Goal: Entertainment & Leisure: Browse casually

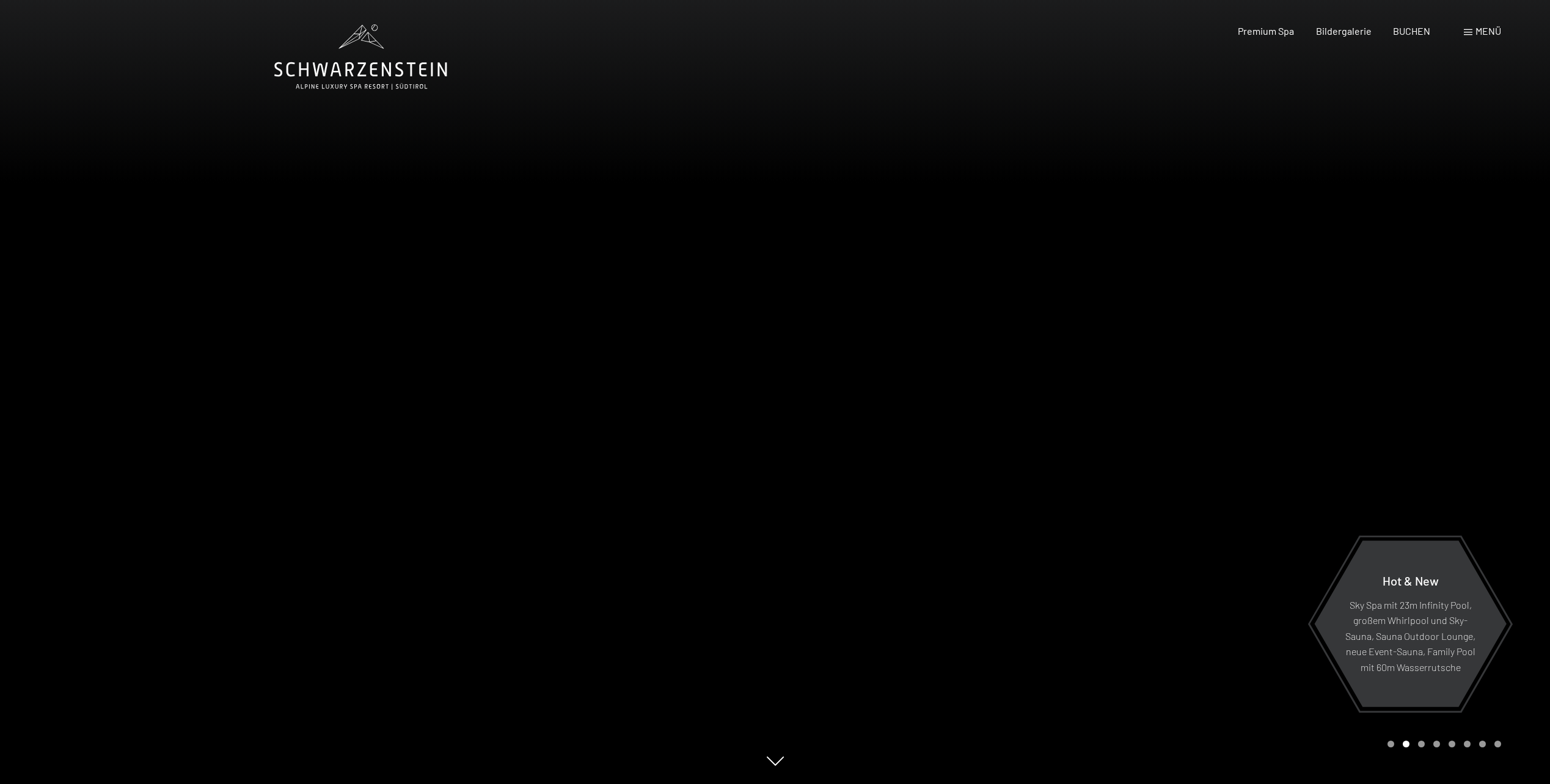
click at [629, 297] on div at bounding box center [387, 392] width 776 height 784
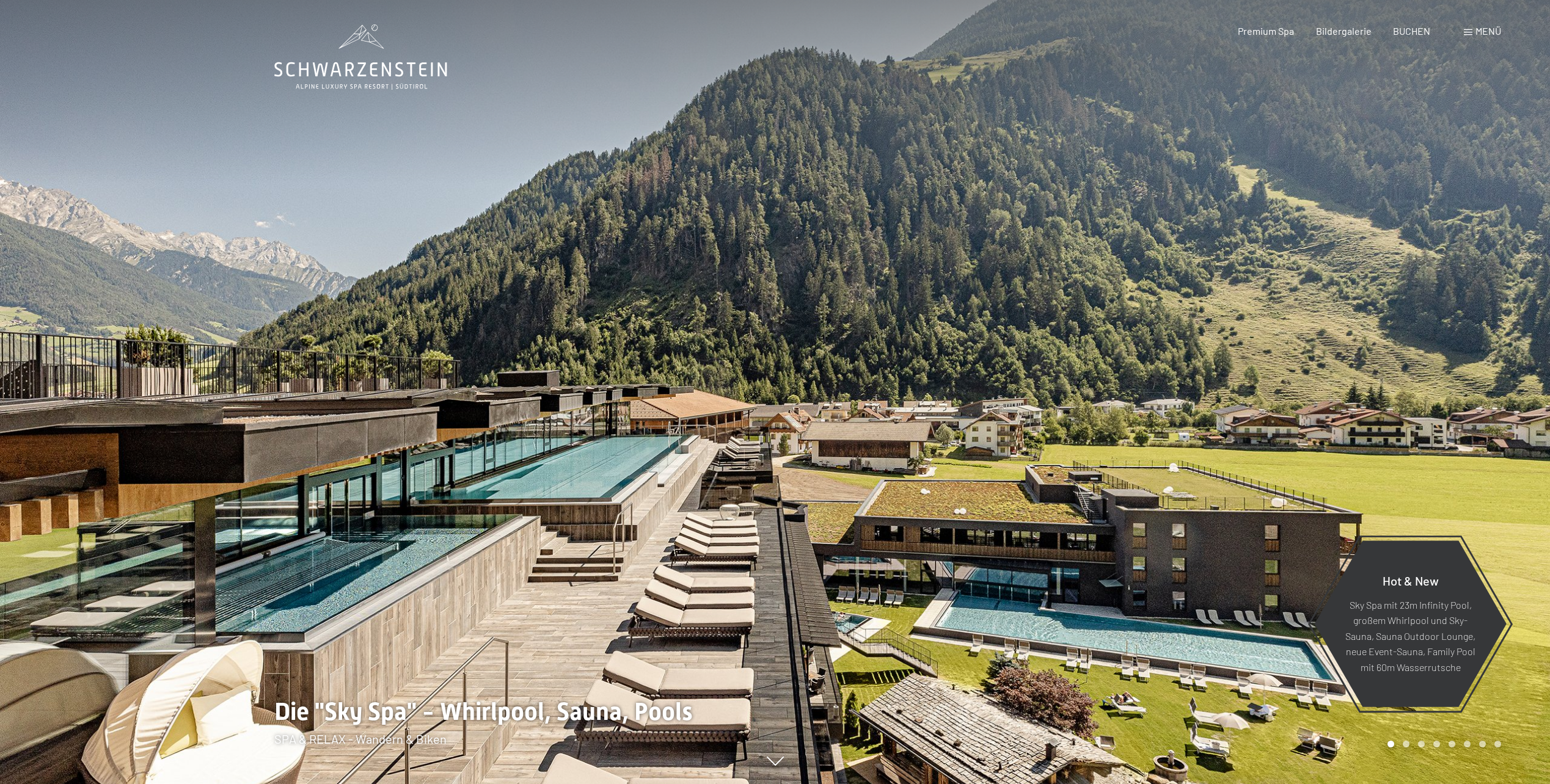
click at [721, 324] on div at bounding box center [387, 392] width 776 height 784
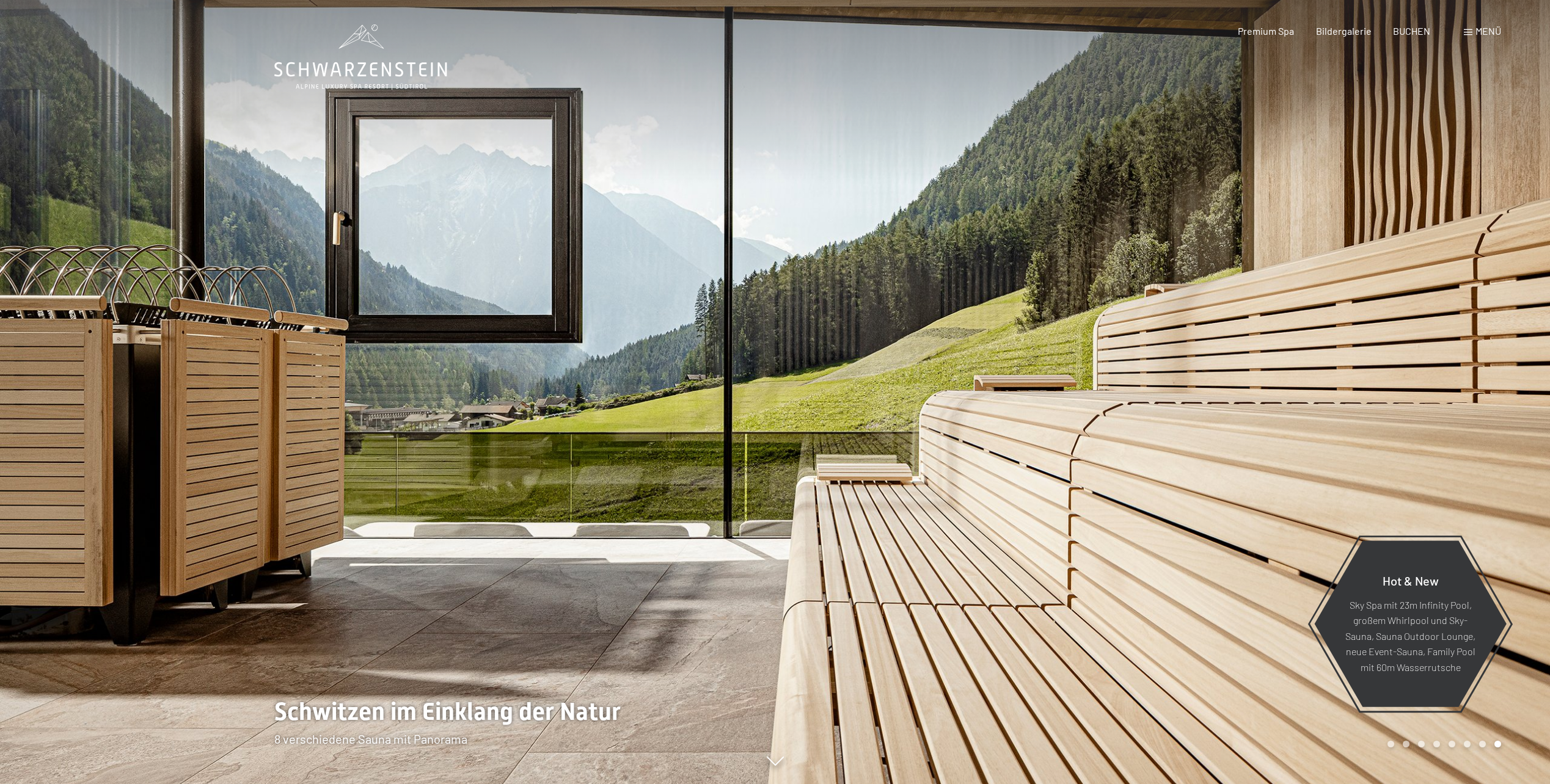
click at [655, 346] on div at bounding box center [387, 392] width 776 height 784
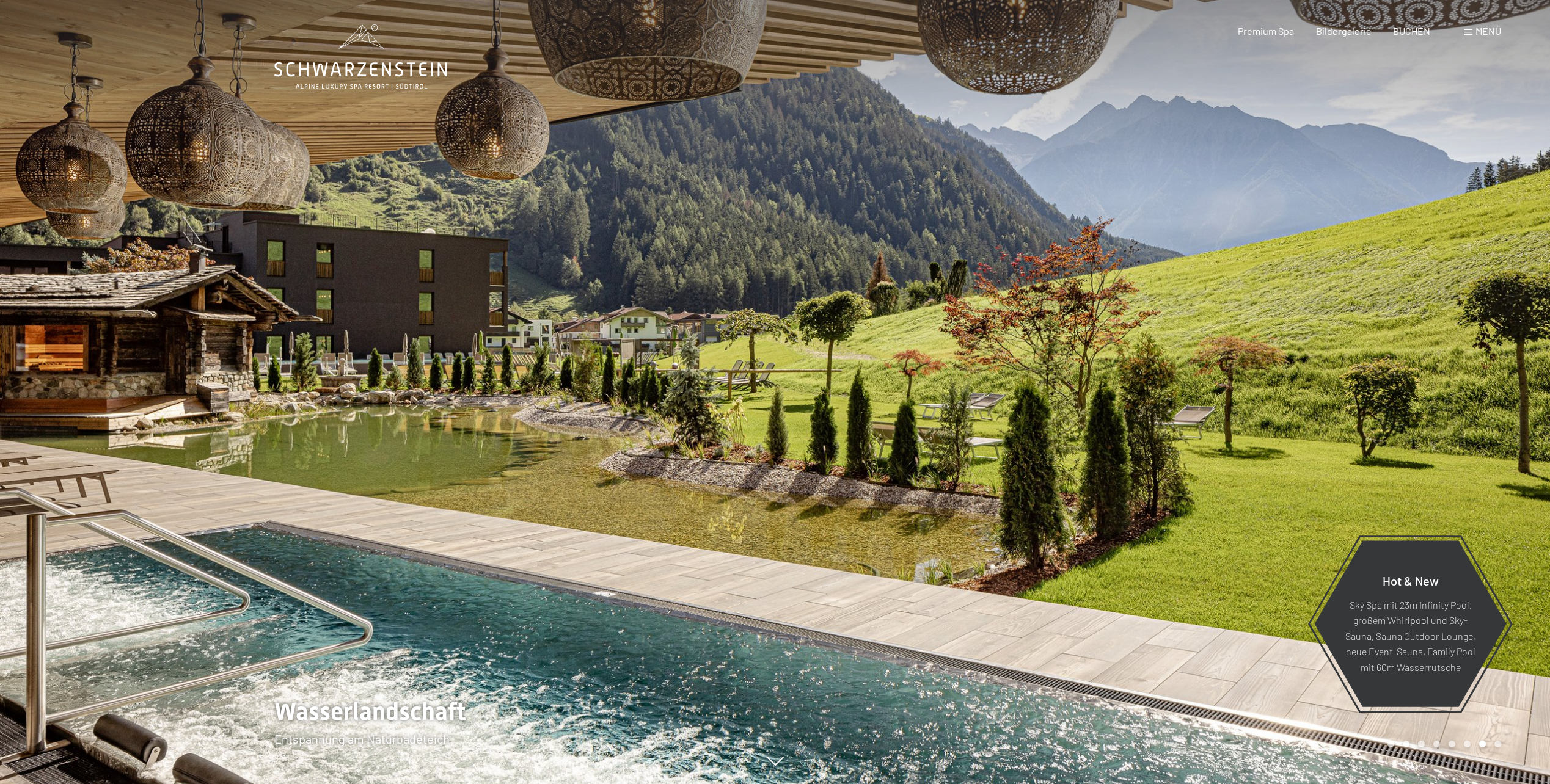
click at [655, 346] on div at bounding box center [387, 392] width 776 height 784
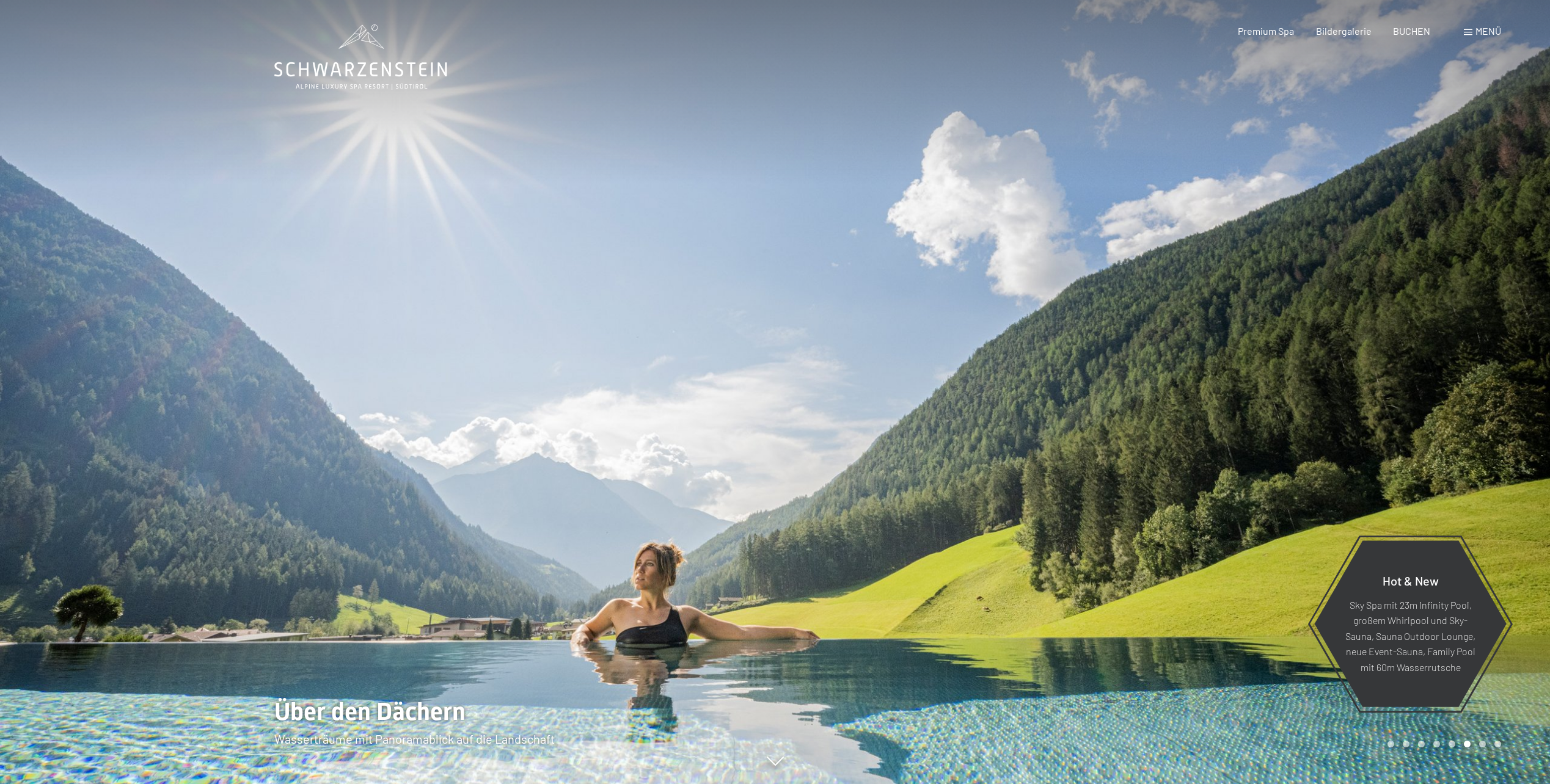
click at [655, 346] on div at bounding box center [387, 392] width 776 height 784
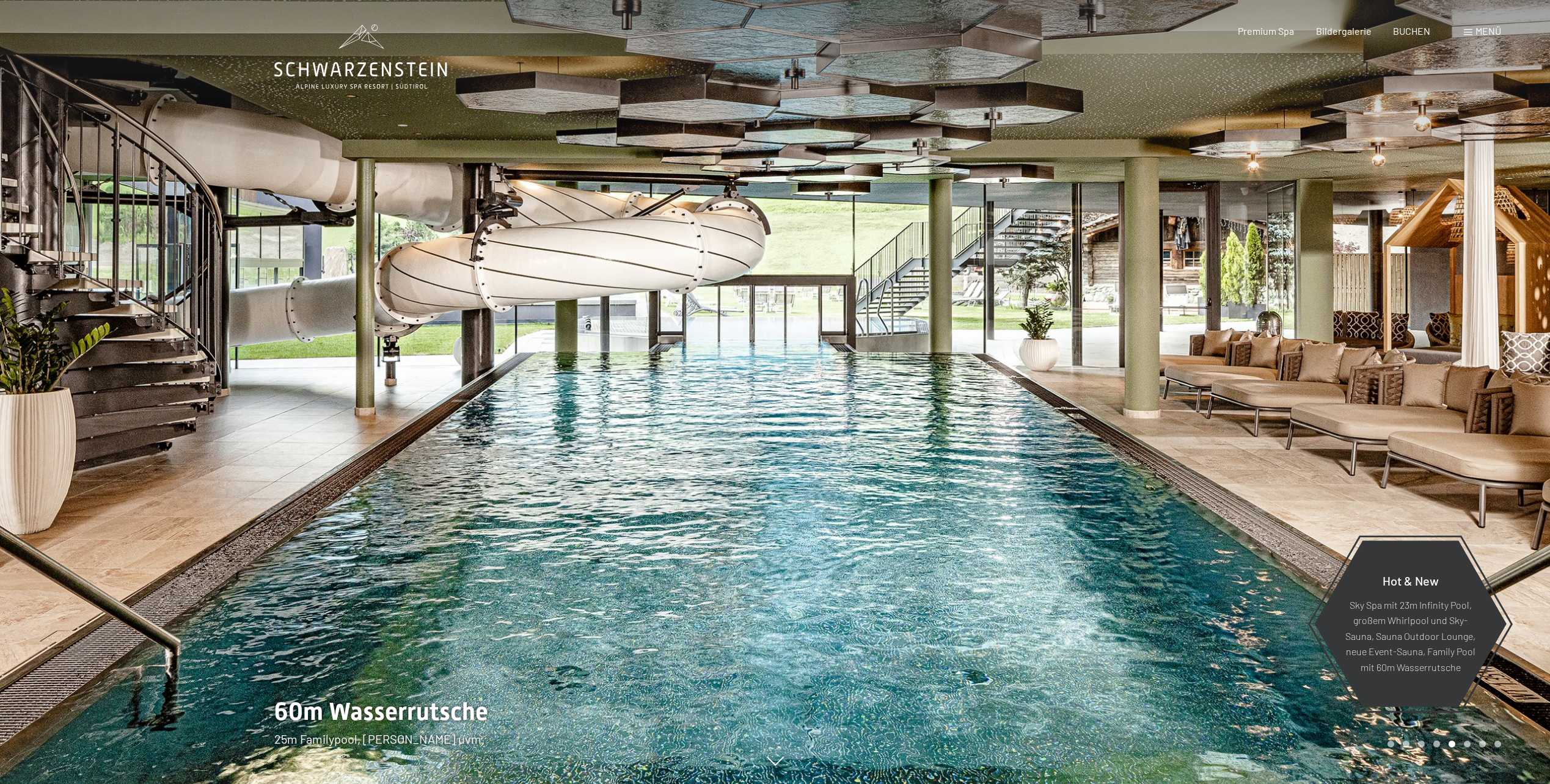
click at [655, 346] on div at bounding box center [387, 392] width 776 height 784
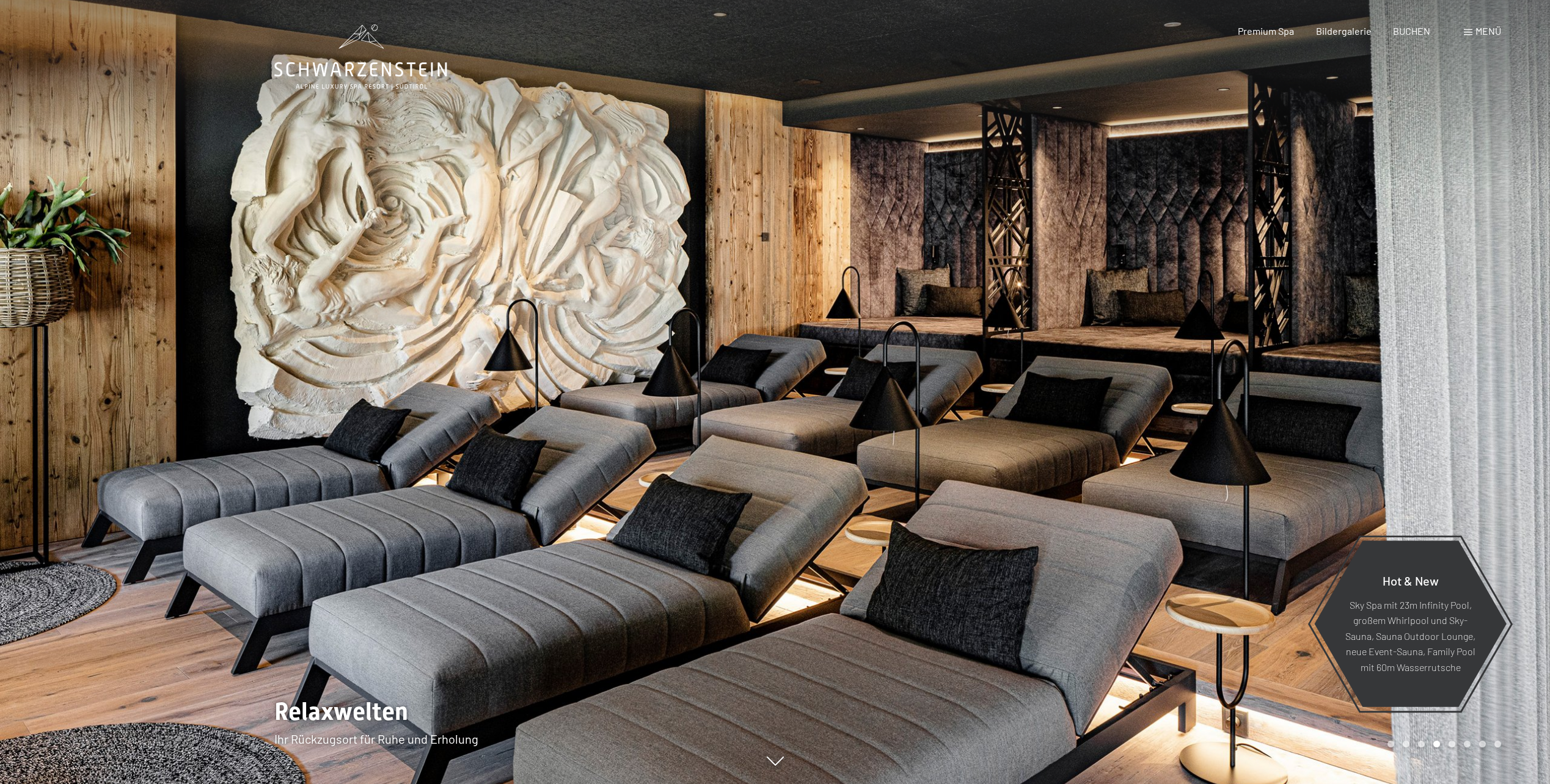
click at [655, 346] on div at bounding box center [387, 392] width 776 height 784
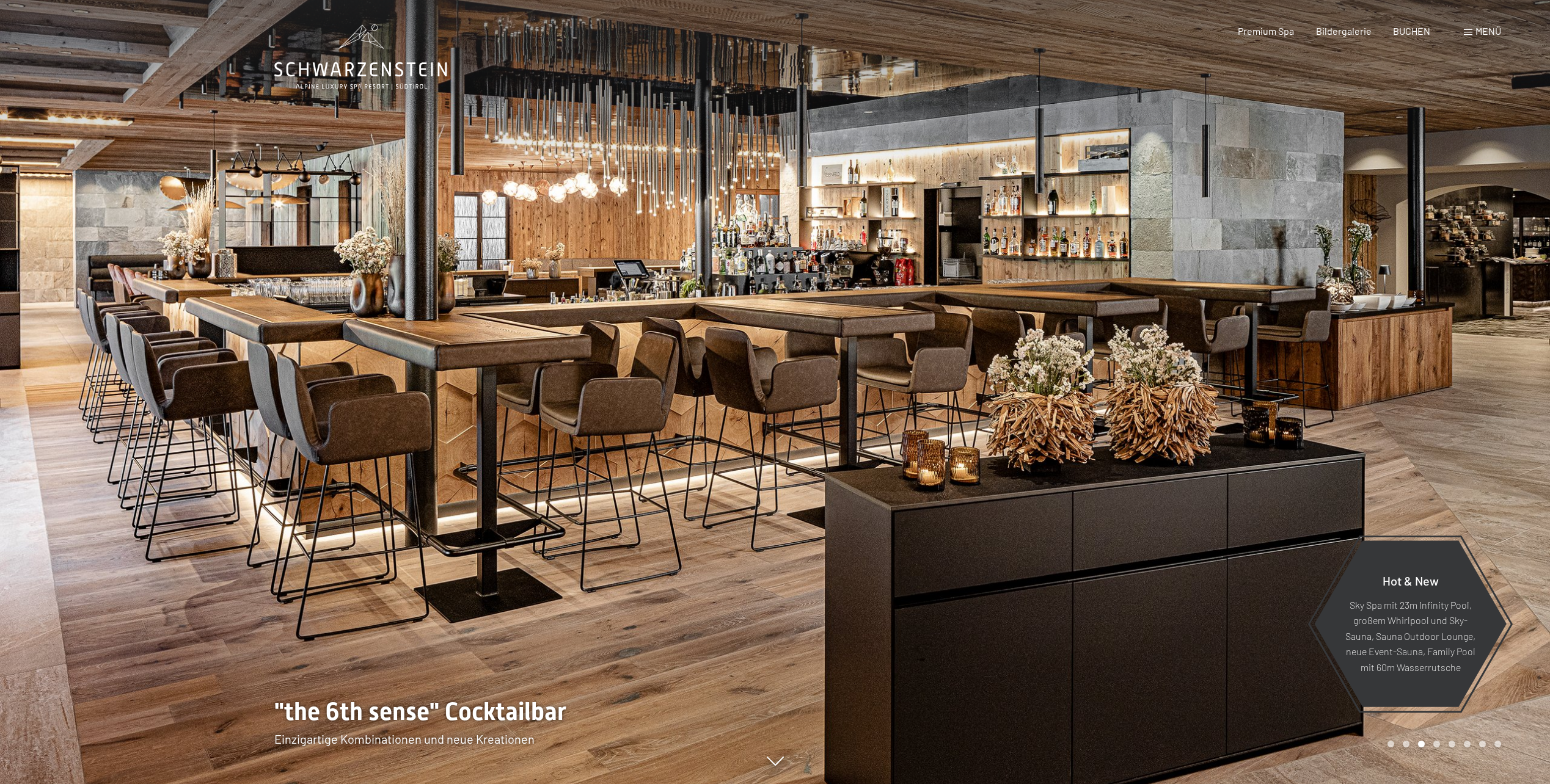
click at [655, 346] on div at bounding box center [387, 392] width 776 height 784
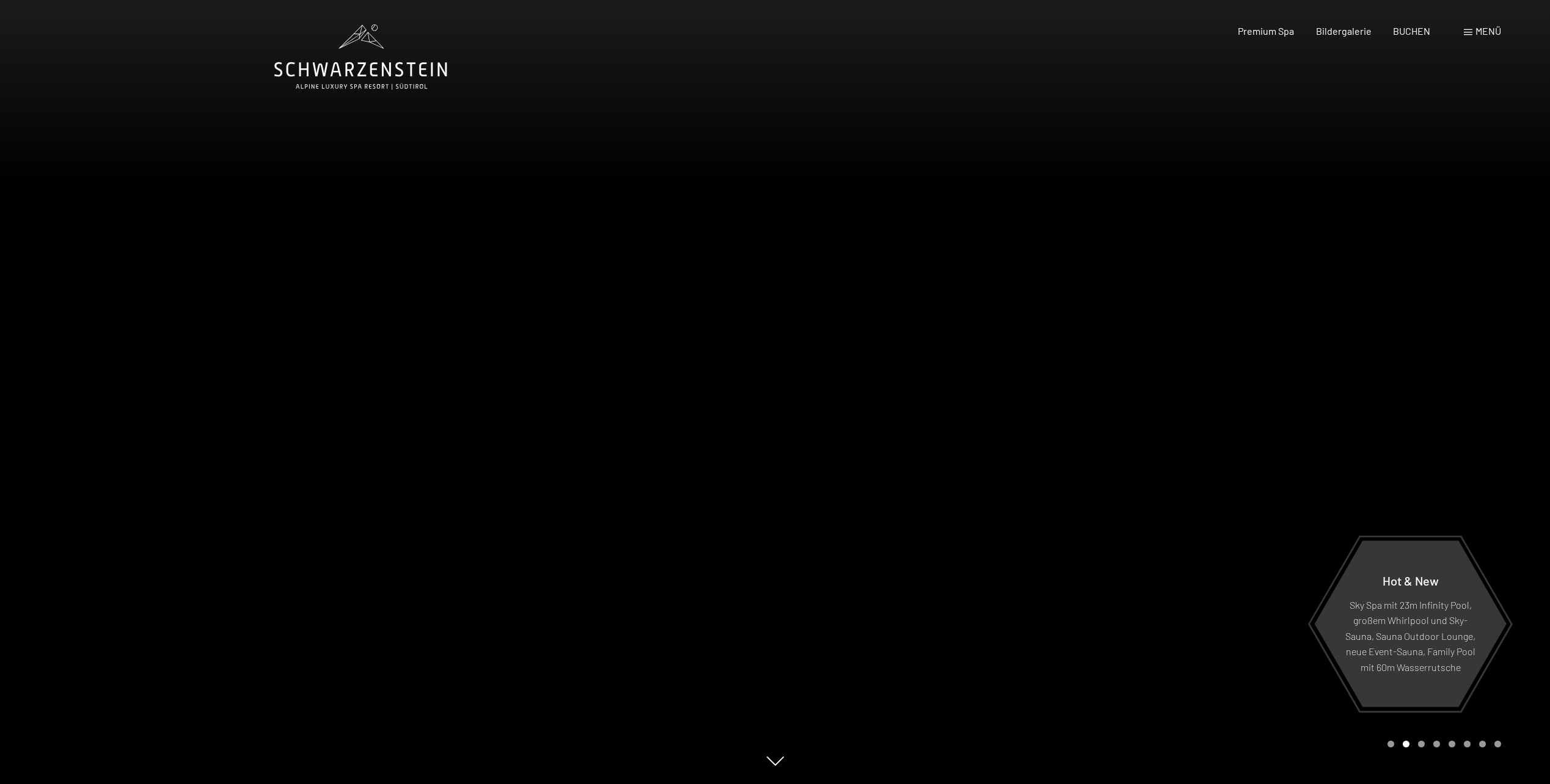
click at [655, 346] on div at bounding box center [387, 392] width 776 height 784
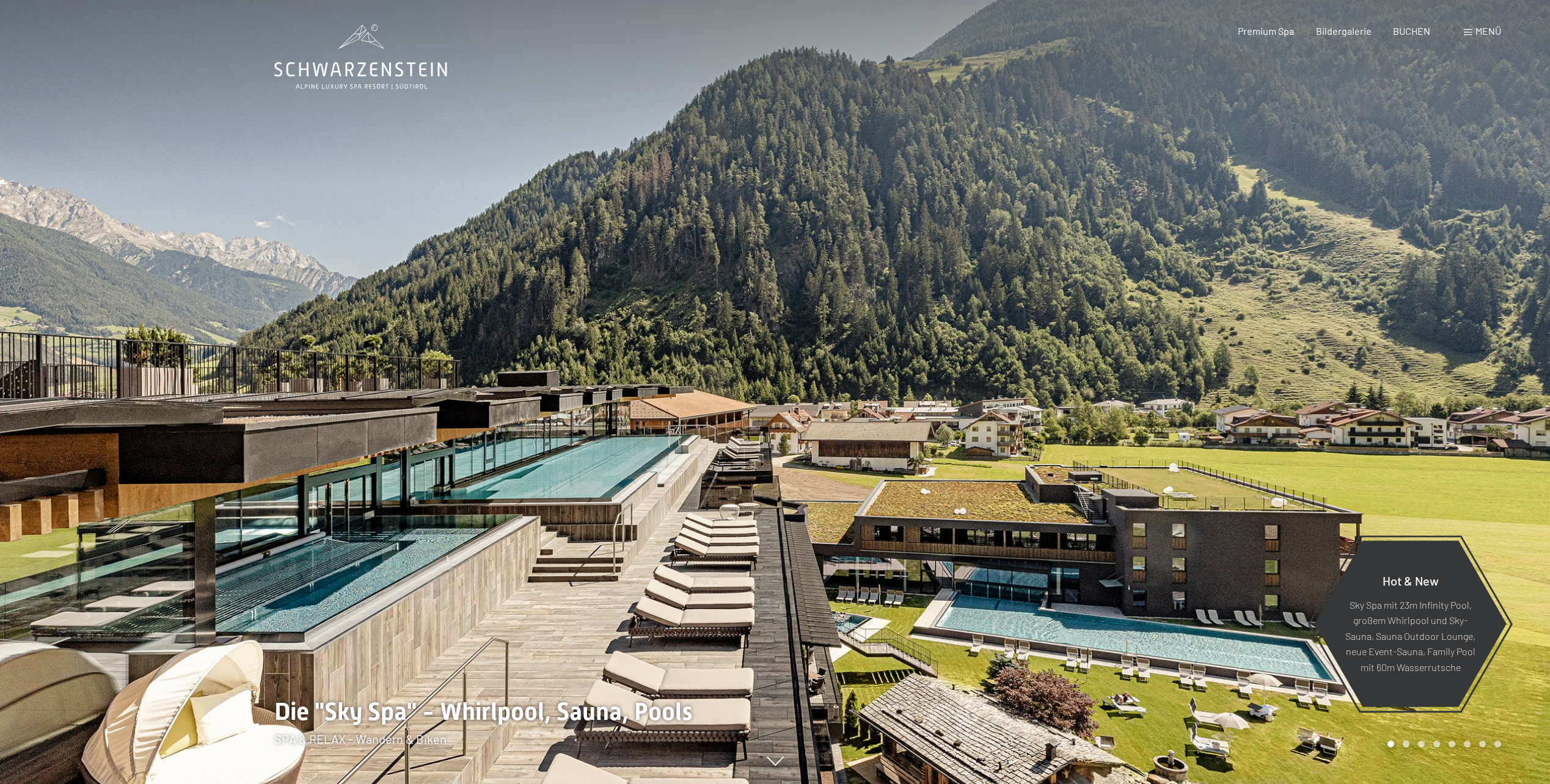
click at [1026, 423] on div at bounding box center [1163, 392] width 776 height 784
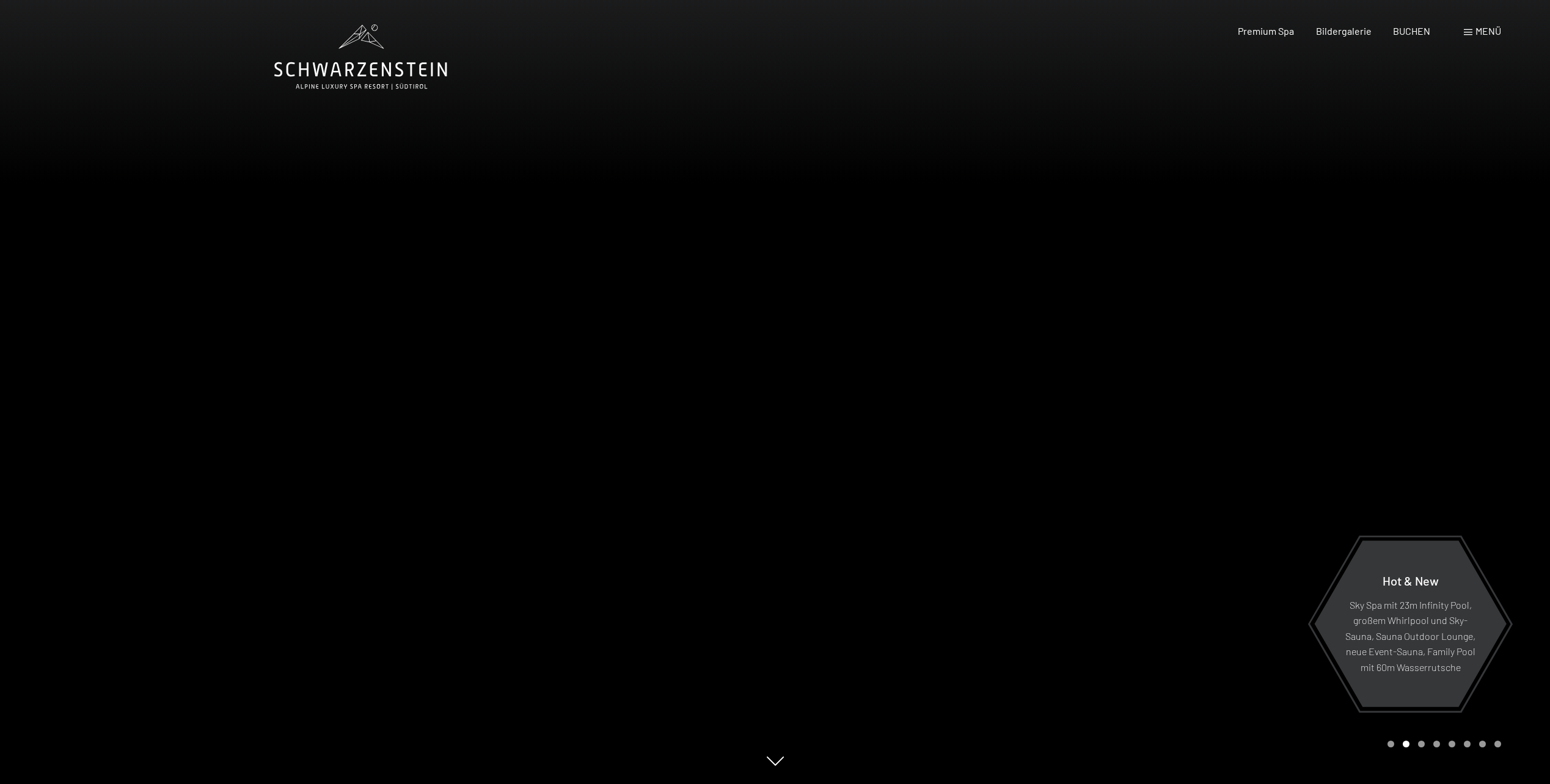
click at [812, 693] on div at bounding box center [1163, 392] width 776 height 784
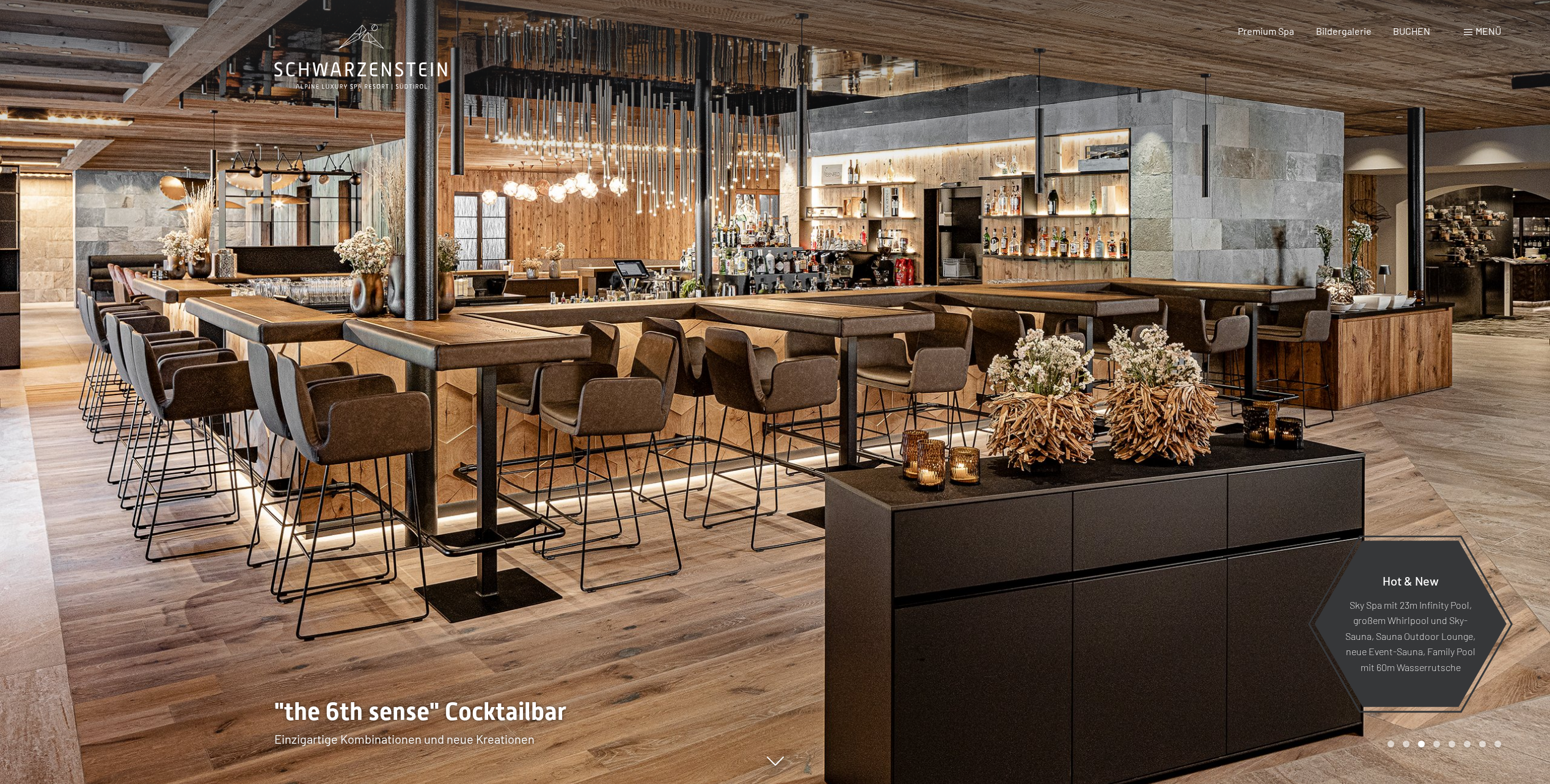
click at [807, 674] on div at bounding box center [1163, 392] width 776 height 784
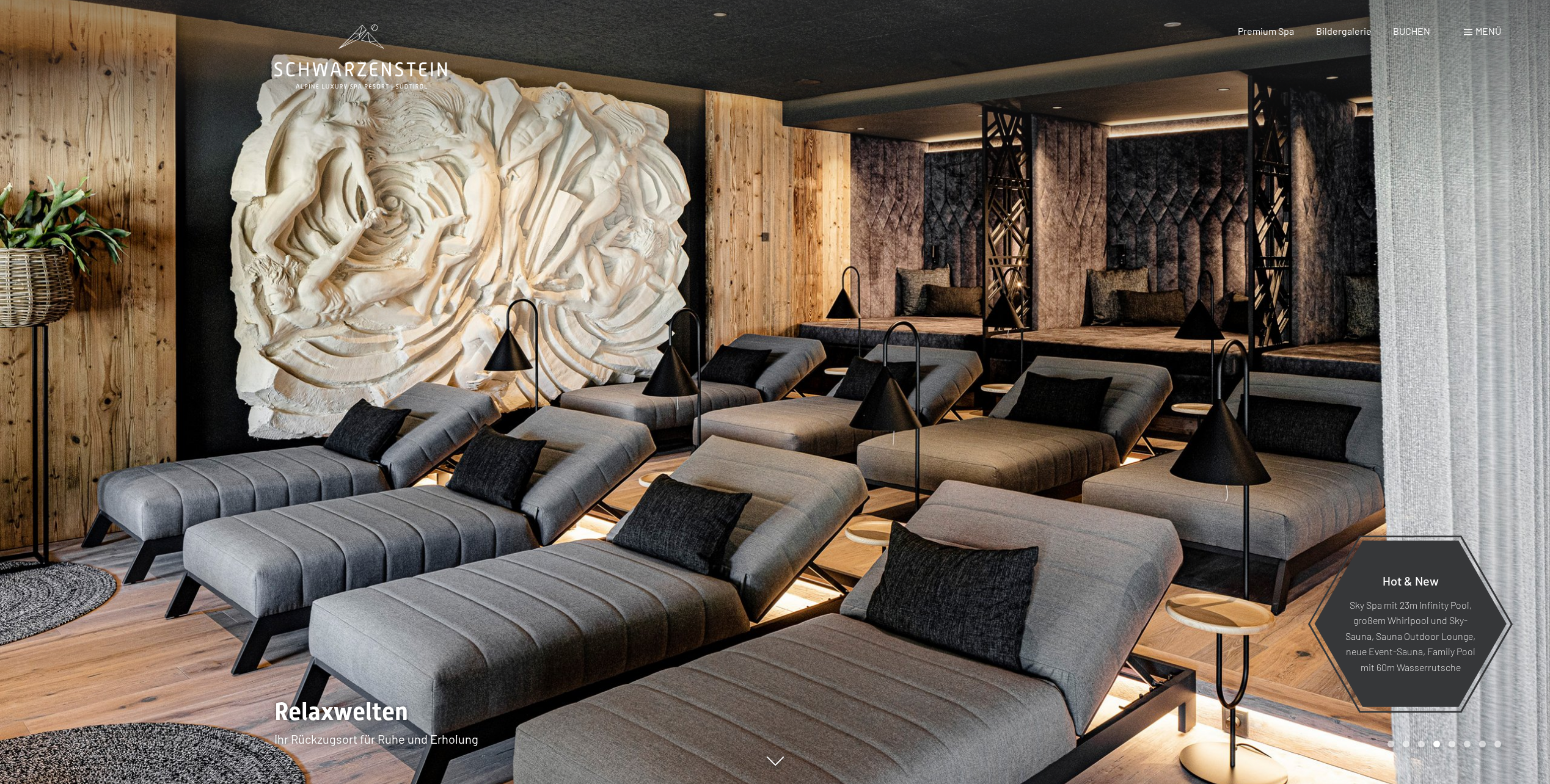
click at [807, 674] on div at bounding box center [1163, 392] width 776 height 784
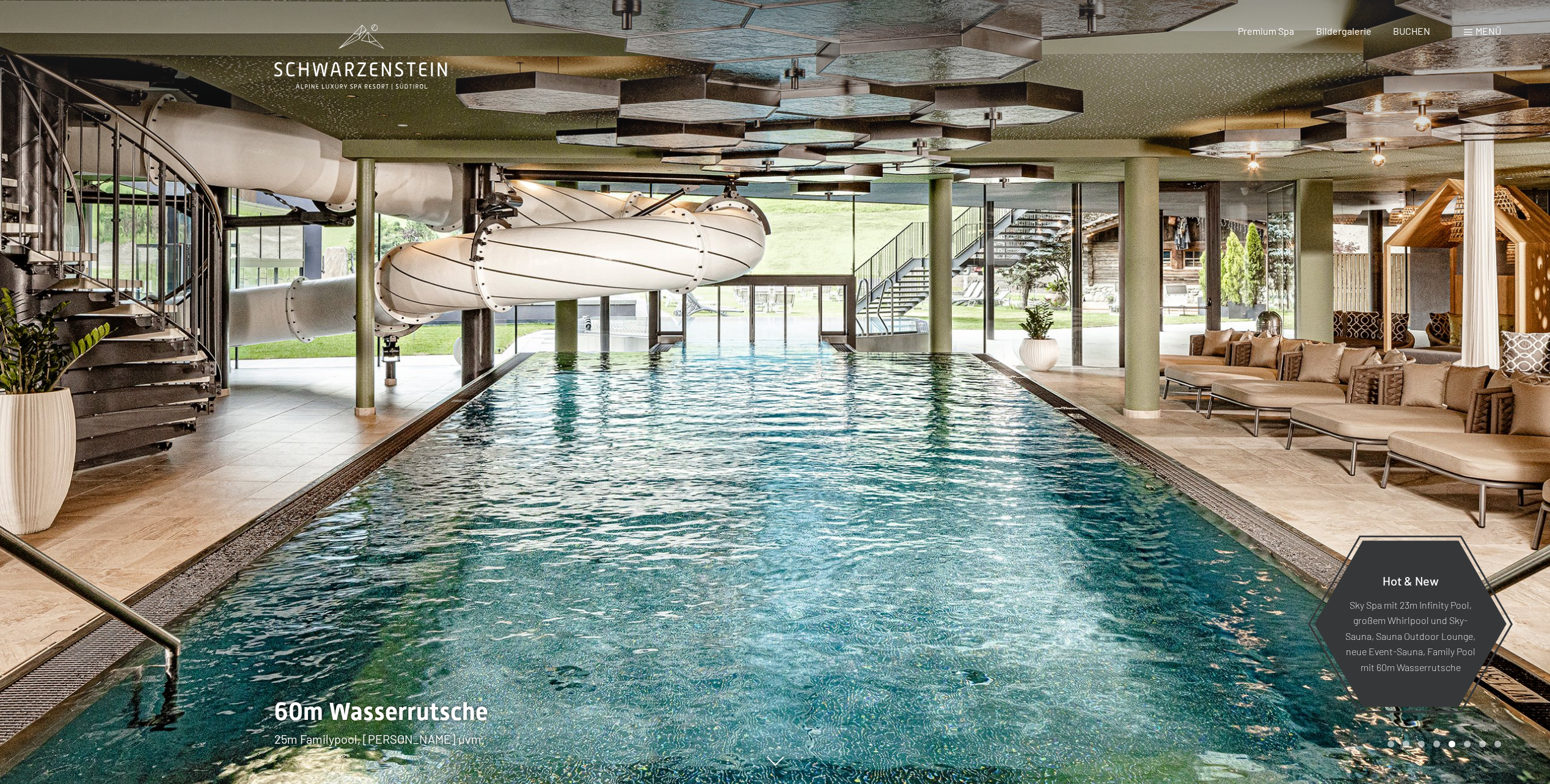
click at [789, 202] on div at bounding box center [1163, 392] width 776 height 784
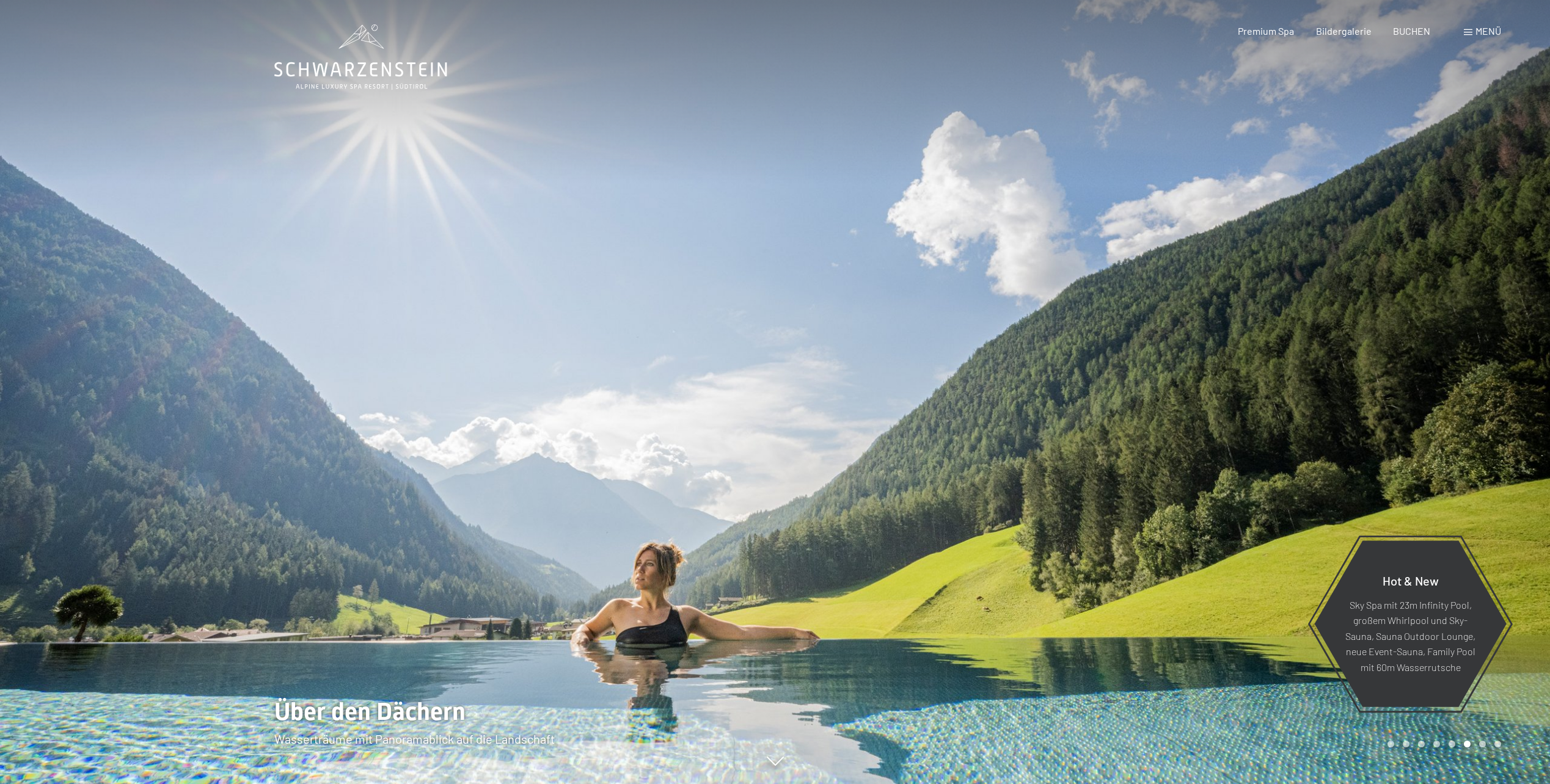
click at [1430, 382] on div at bounding box center [1163, 392] width 776 height 784
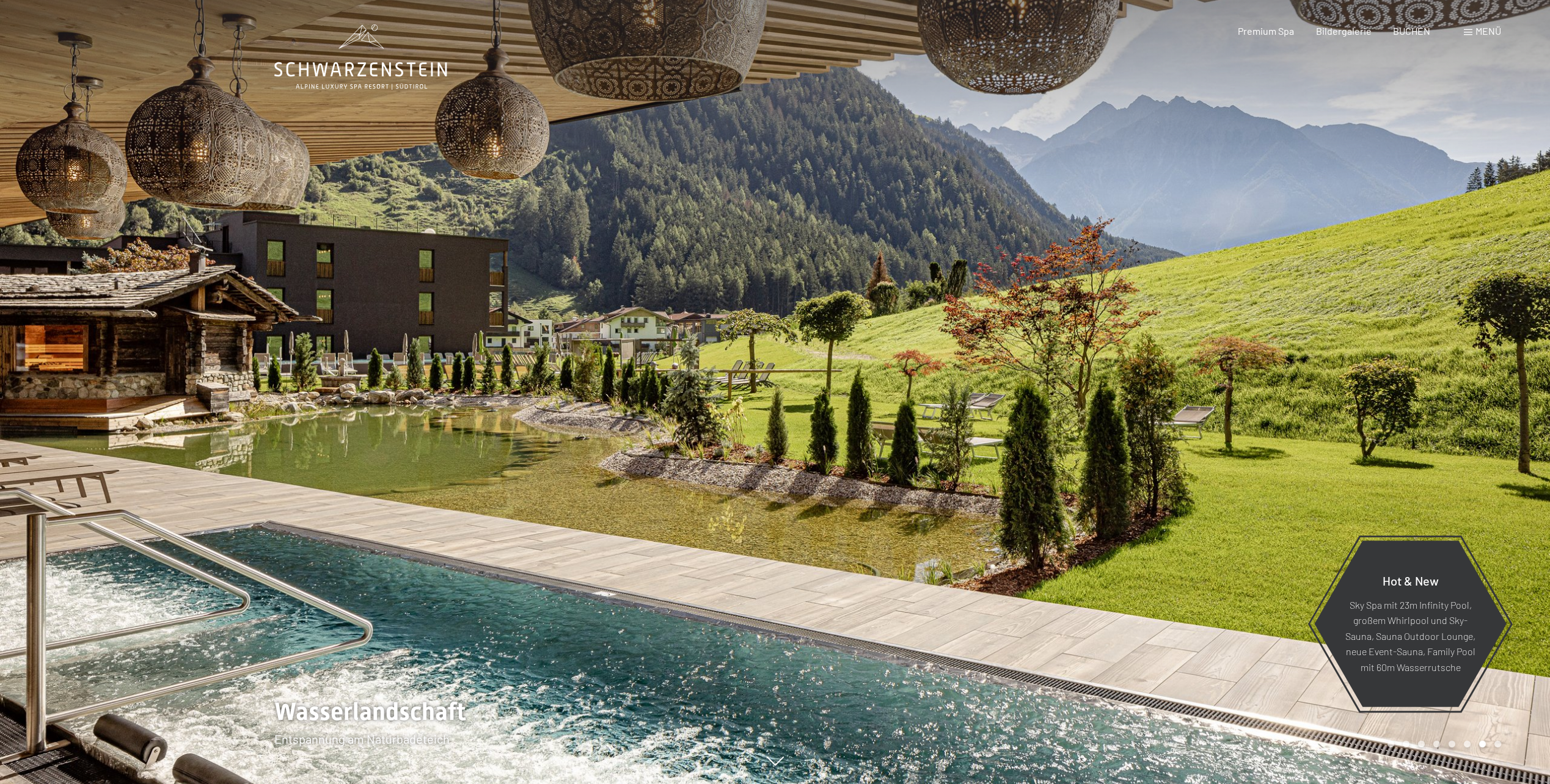
click at [1430, 382] on div at bounding box center [1163, 392] width 776 height 784
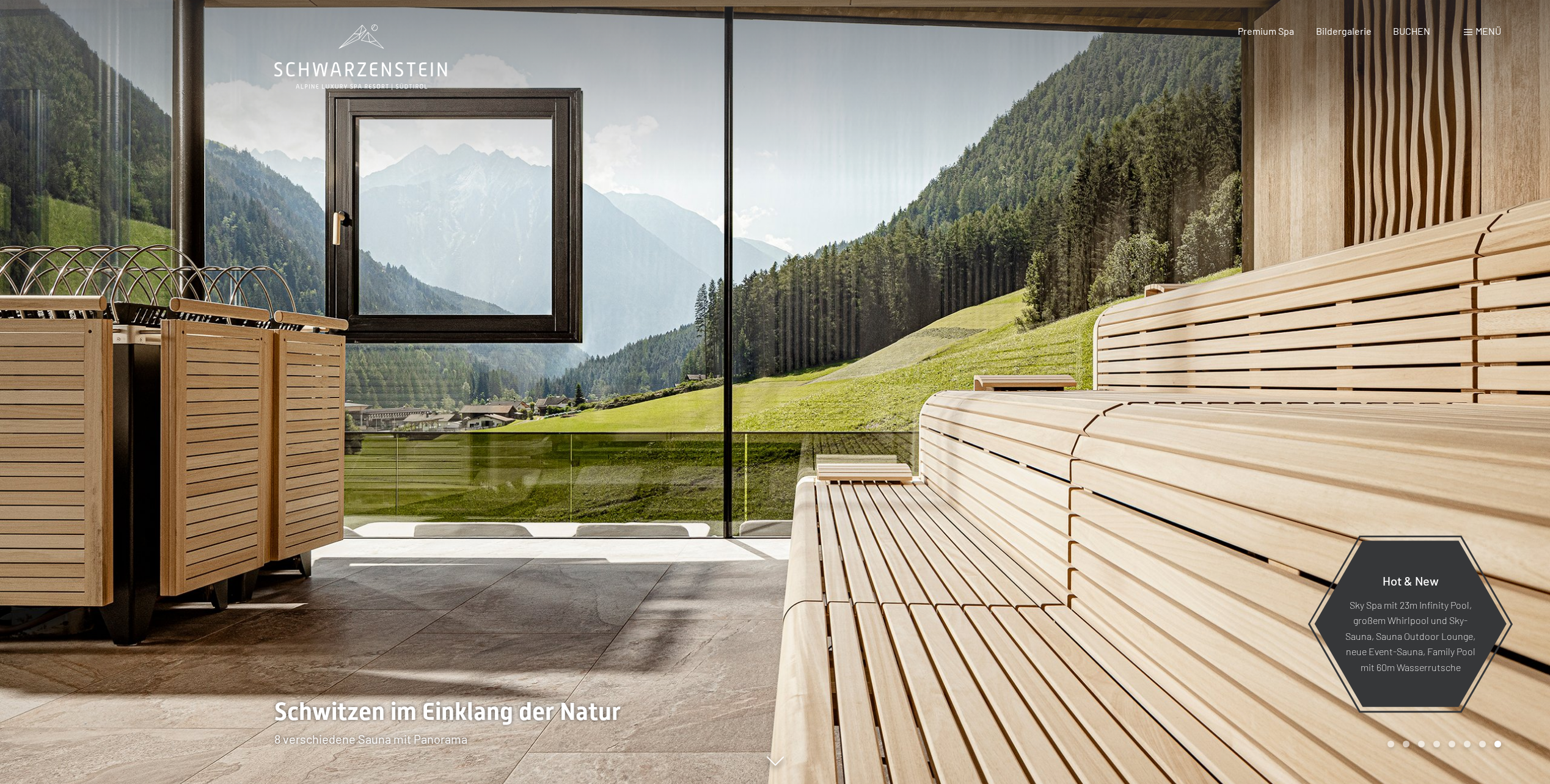
click at [1430, 382] on div at bounding box center [1163, 392] width 776 height 784
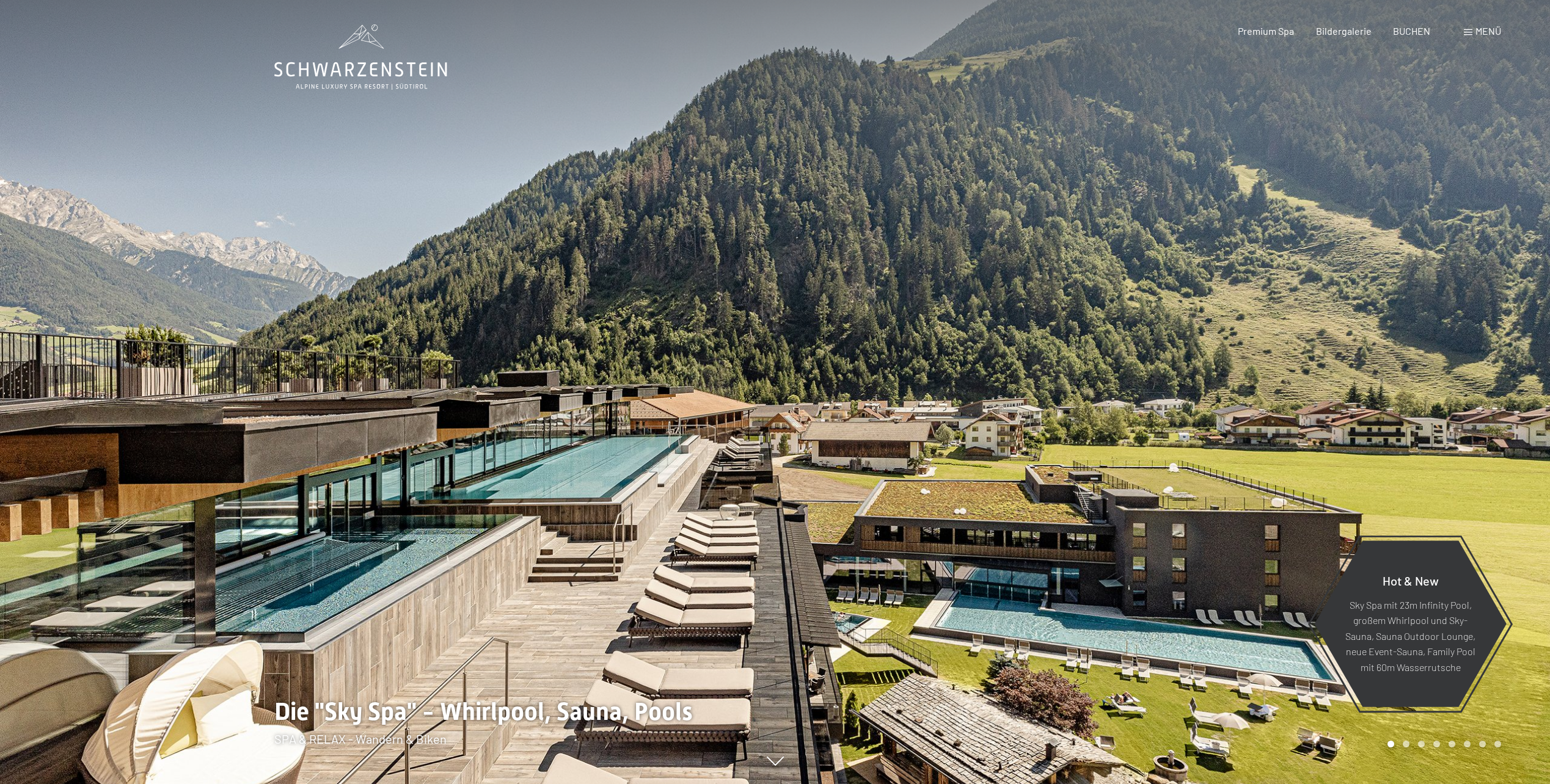
click at [1024, 416] on div at bounding box center [1163, 392] width 776 height 784
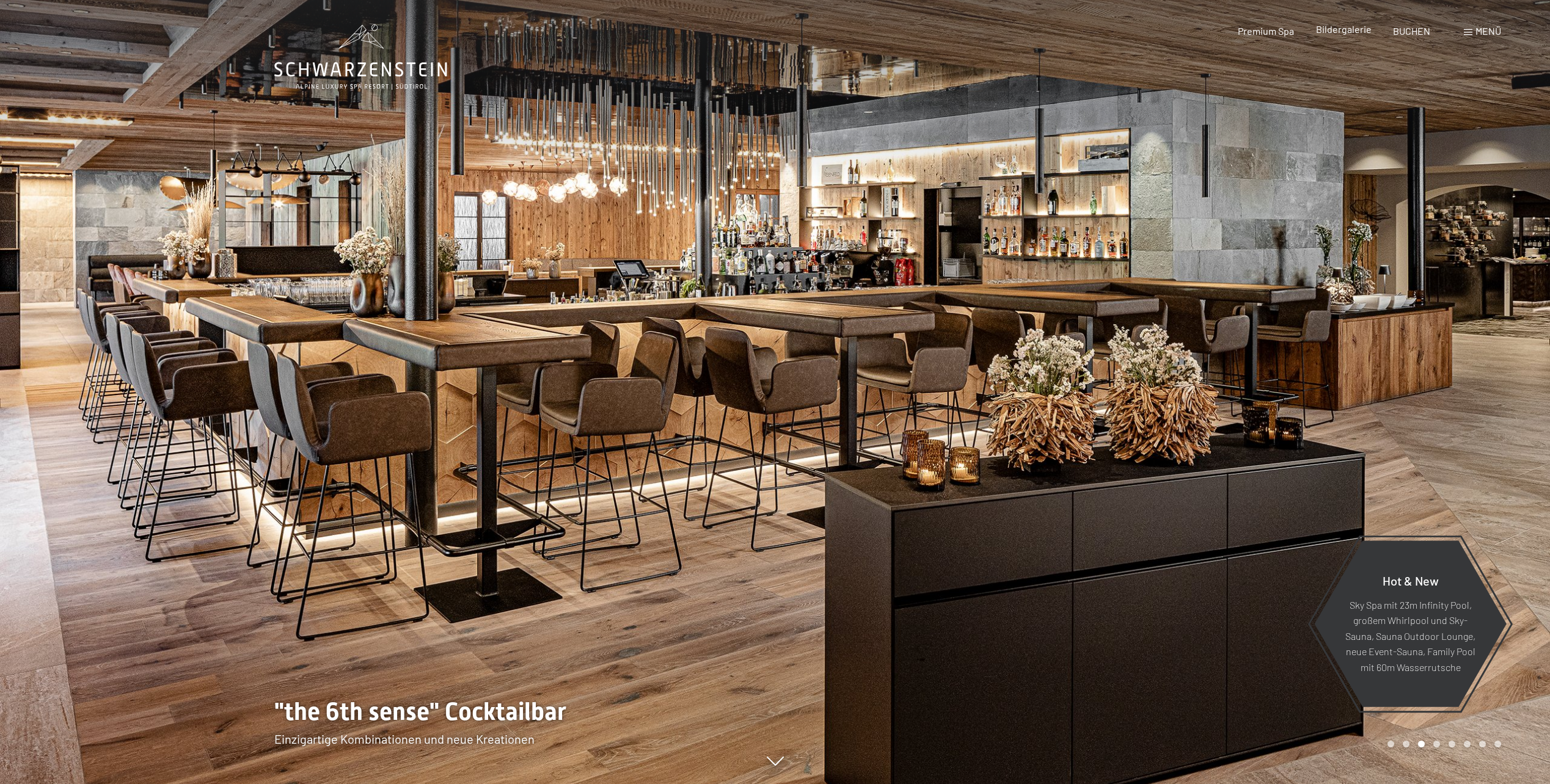
click at [1351, 35] on div "Bildergalerie" at bounding box center [1344, 29] width 56 height 14
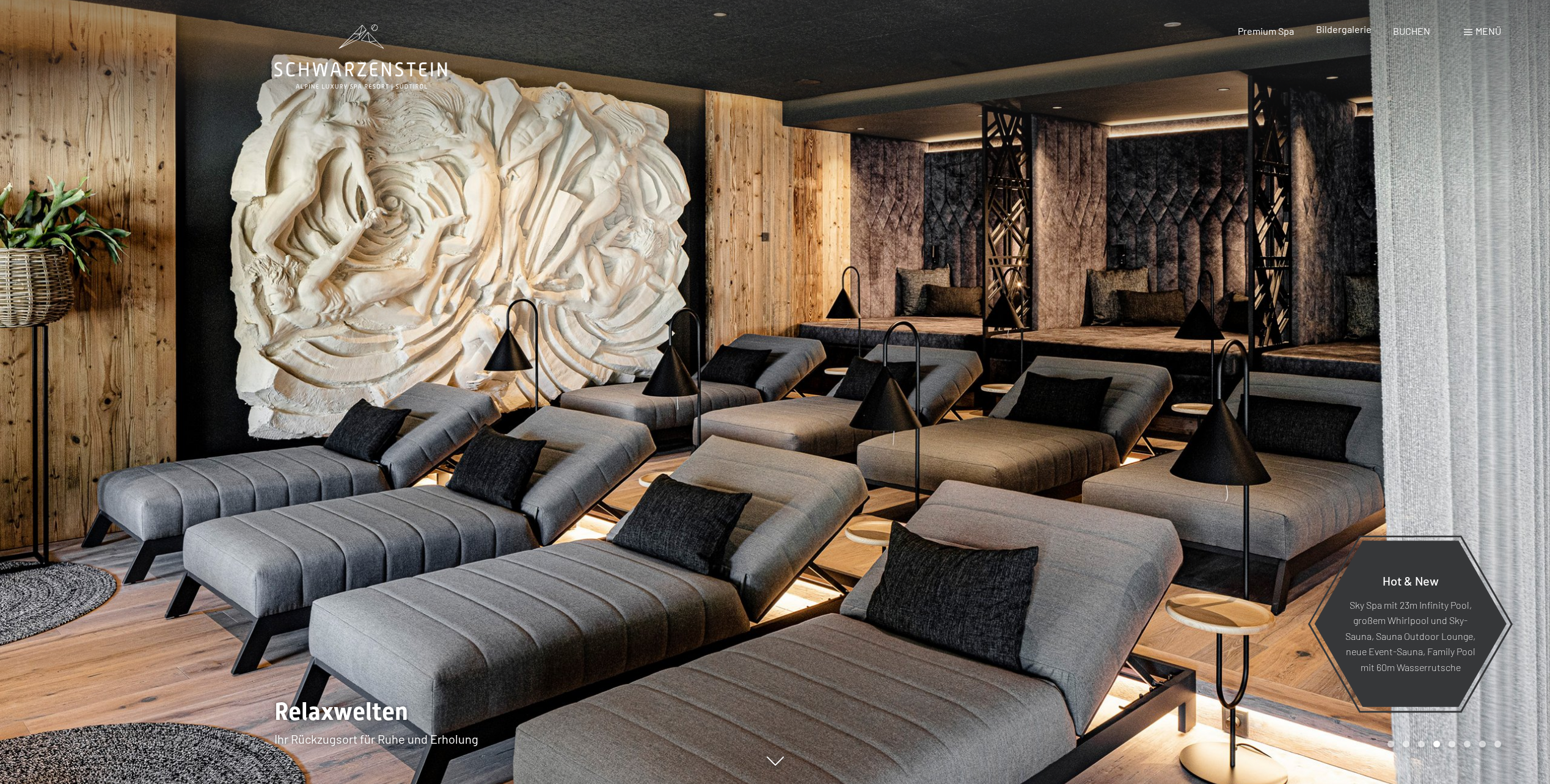
click at [1341, 28] on span "Bildergalerie" at bounding box center [1344, 28] width 56 height 12
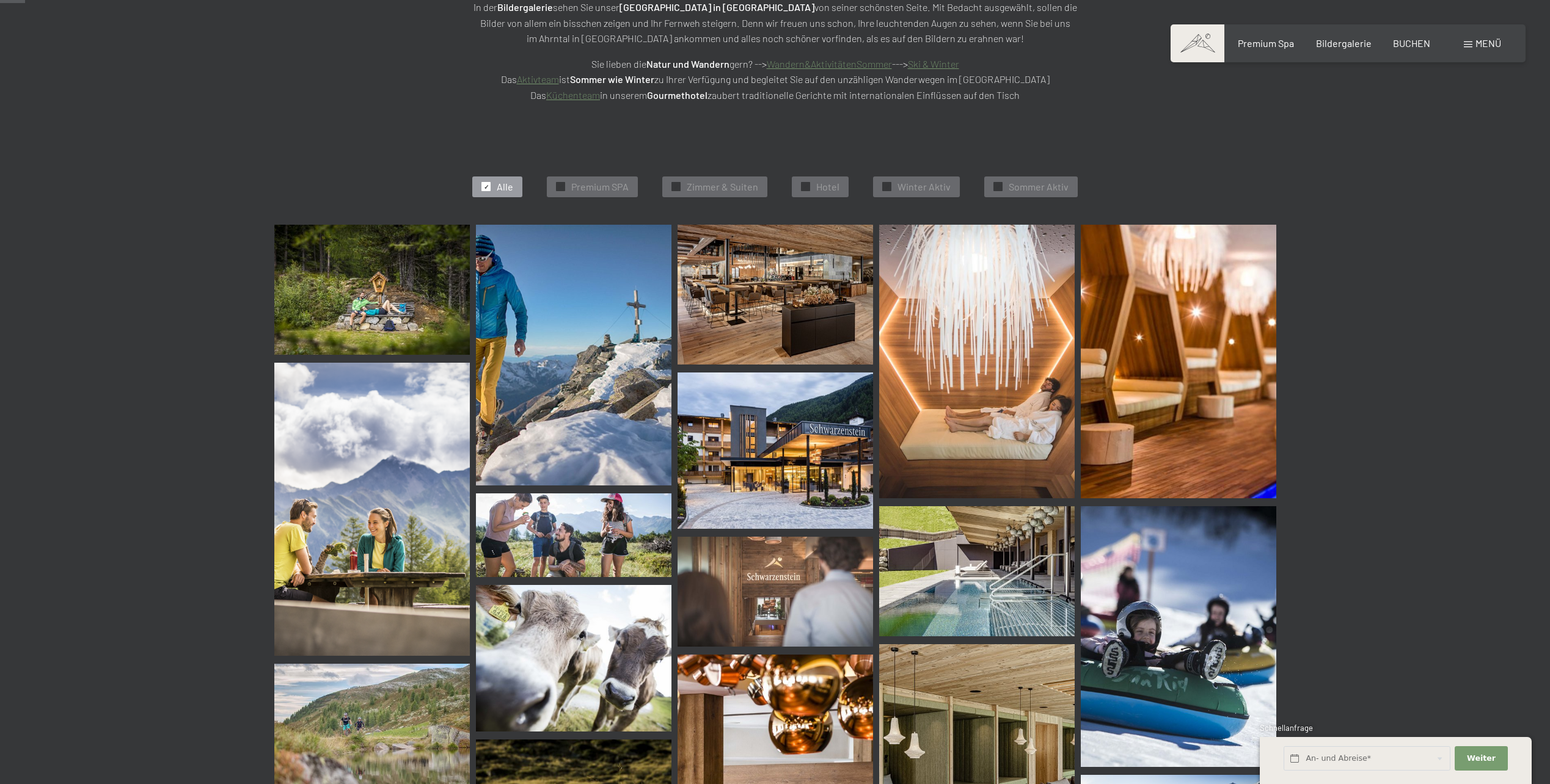
click at [1030, 317] on img at bounding box center [977, 362] width 196 height 274
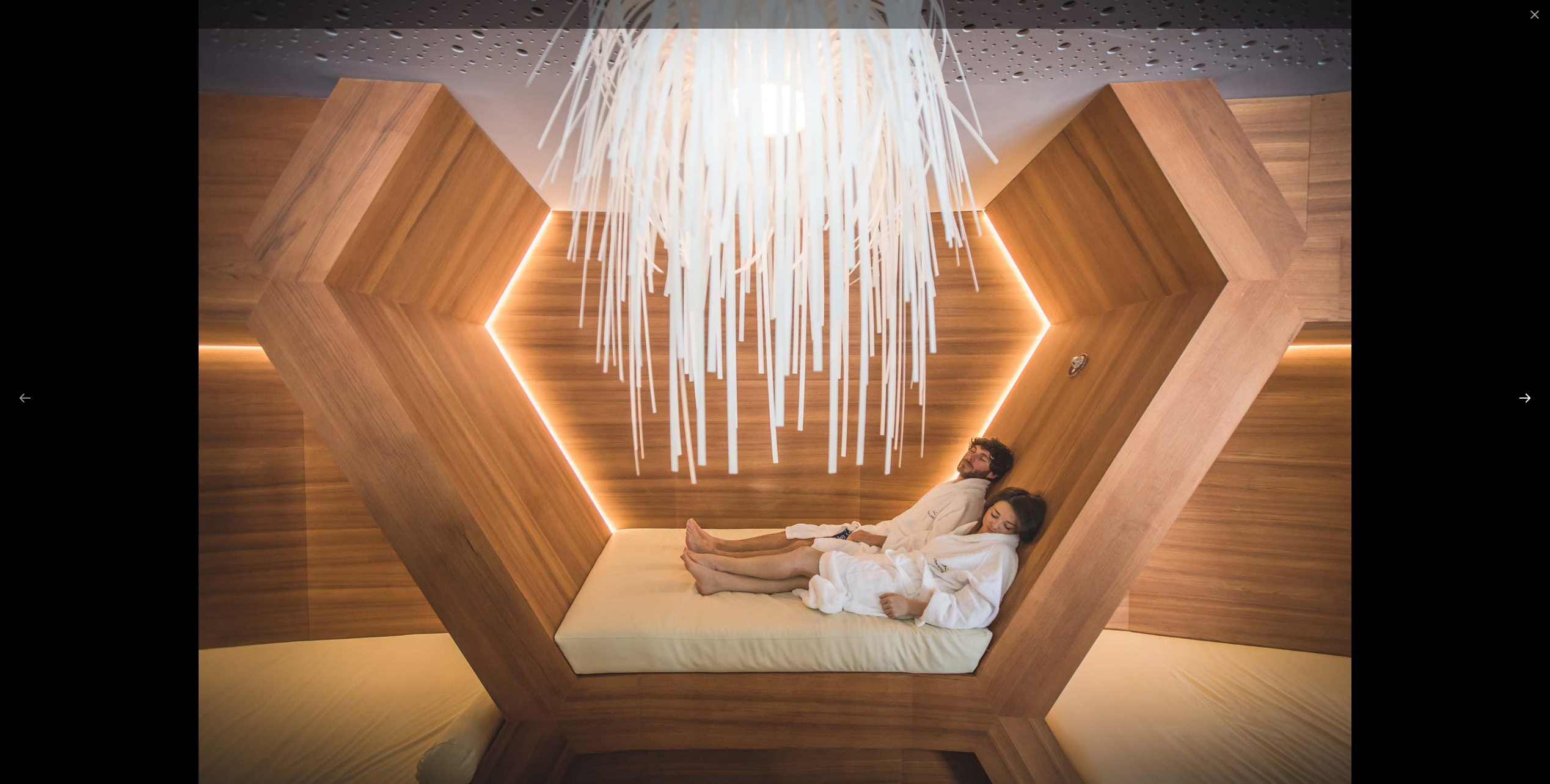
click at [1517, 399] on button "Next slide" at bounding box center [1525, 397] width 26 height 24
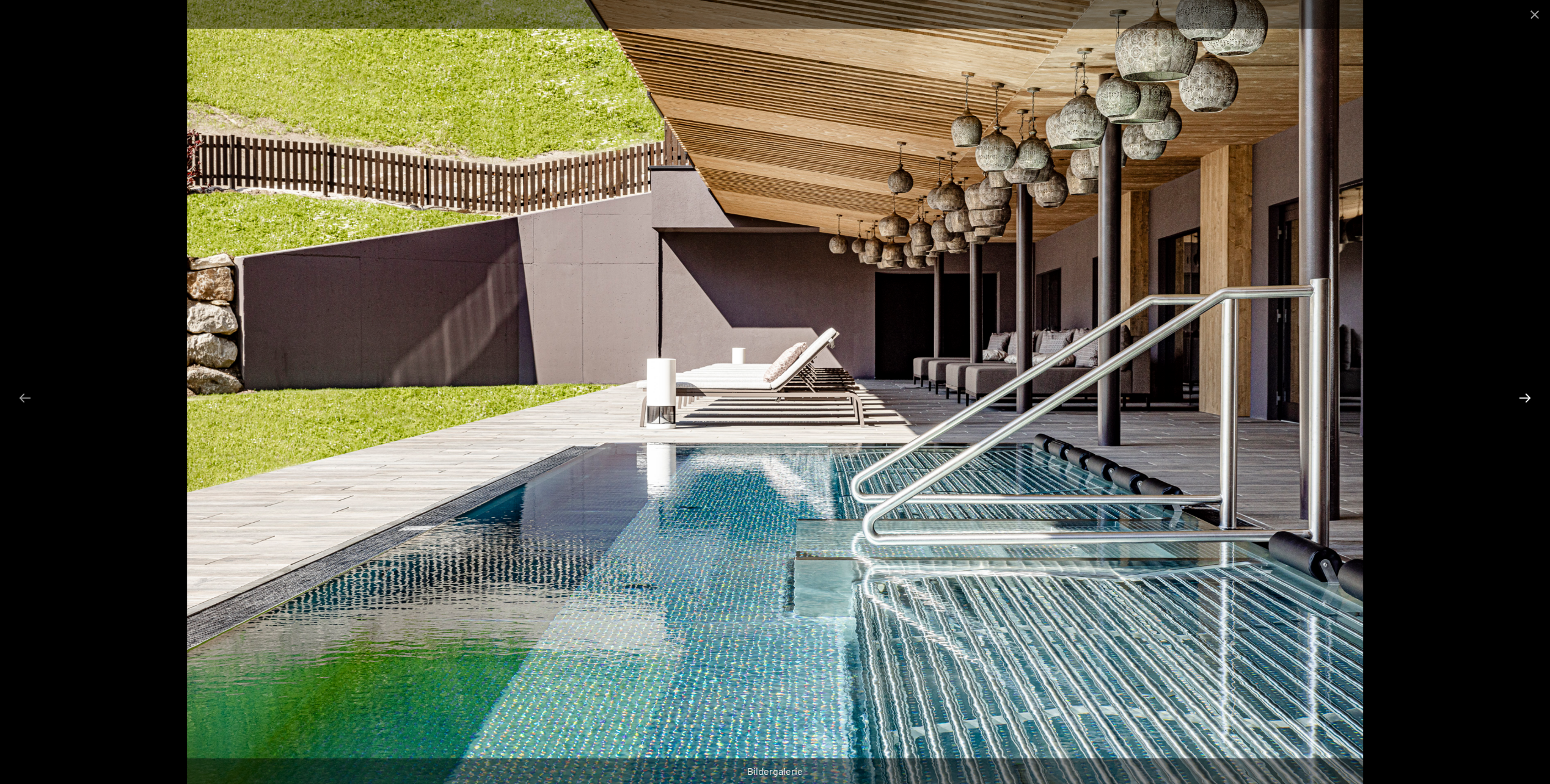
click at [1517, 399] on button "Next slide" at bounding box center [1525, 397] width 26 height 24
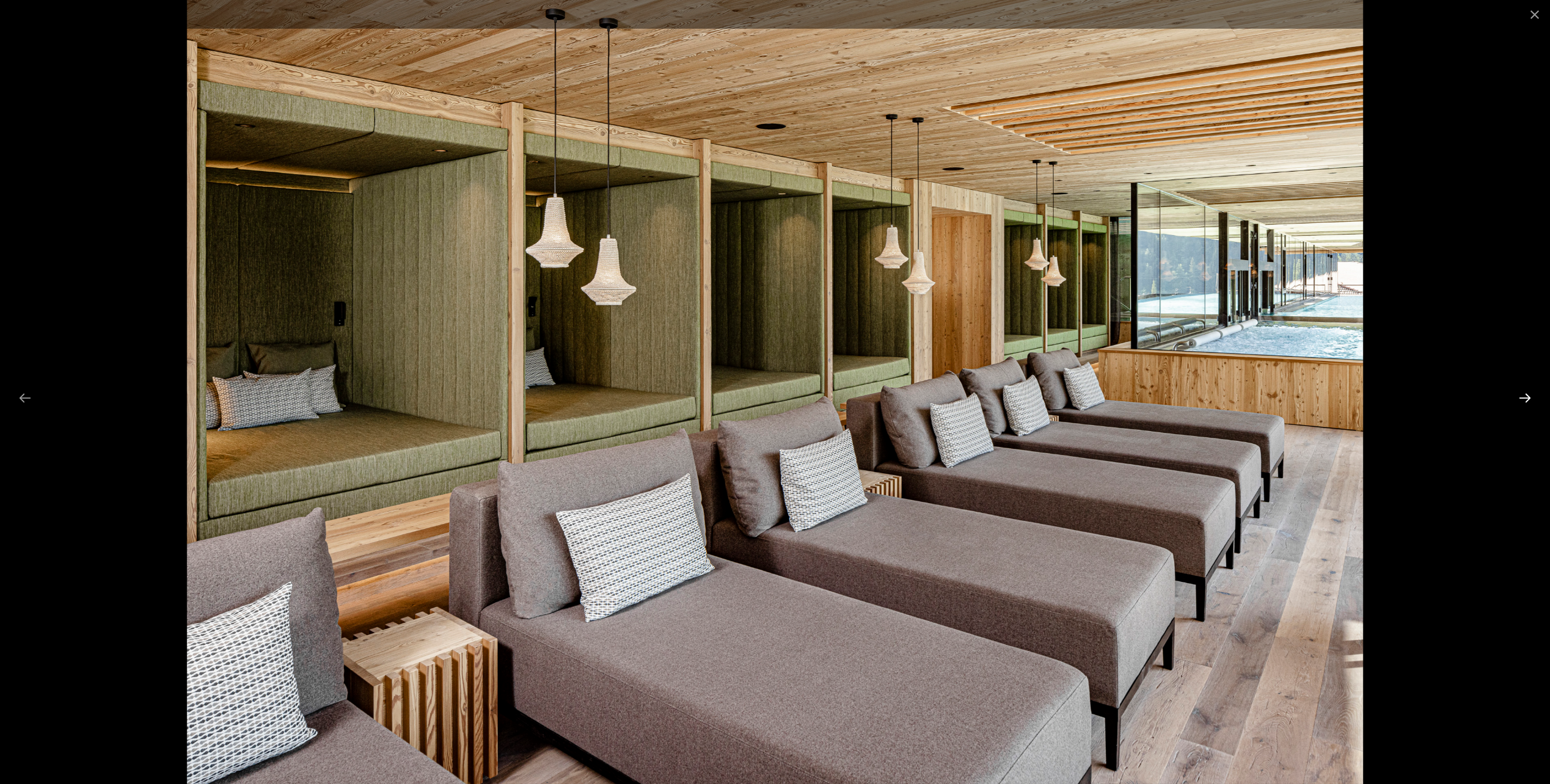
click at [1517, 399] on button "Next slide" at bounding box center [1525, 397] width 26 height 24
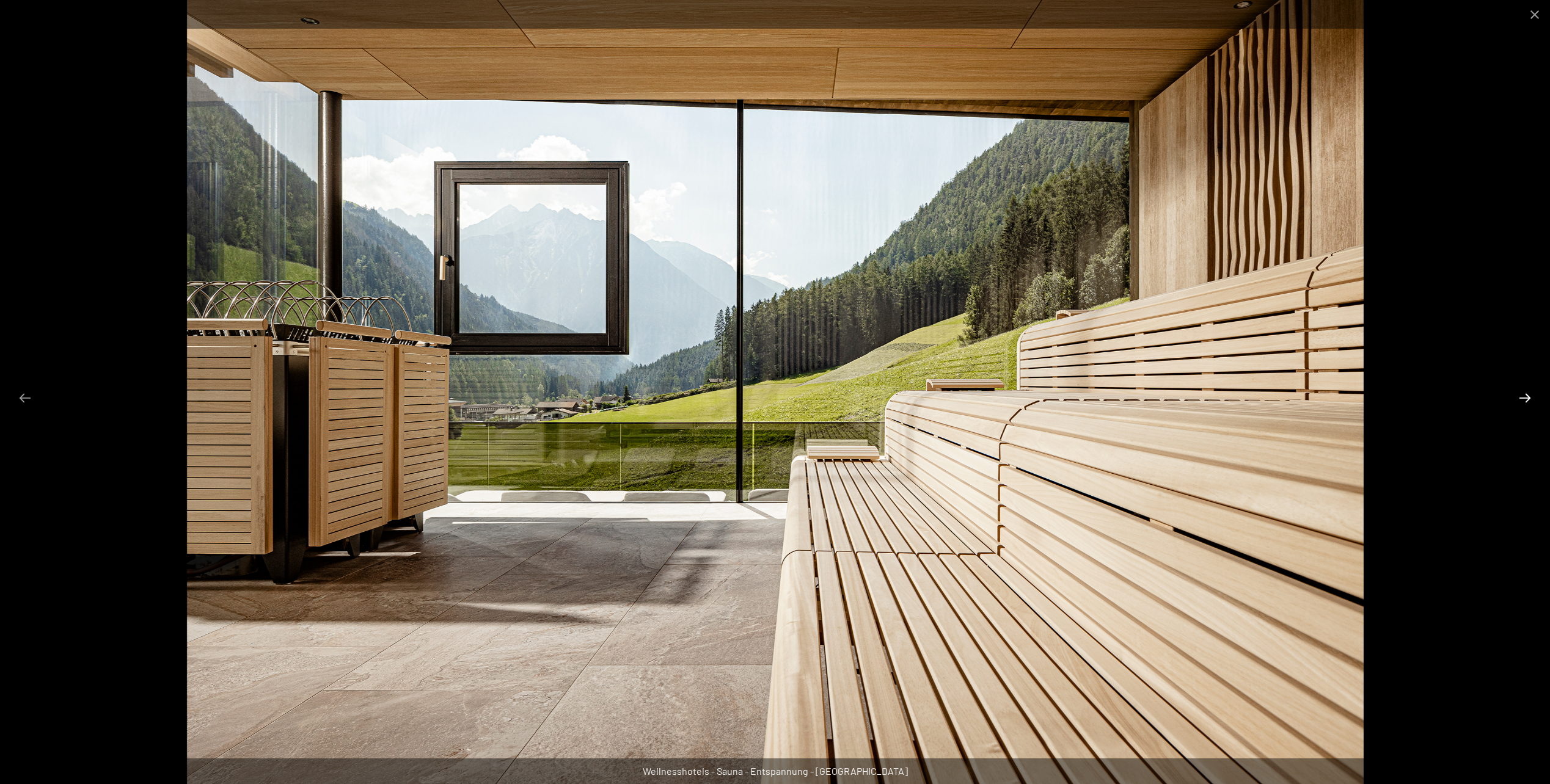
click at [1517, 399] on button "Next slide" at bounding box center [1525, 397] width 26 height 24
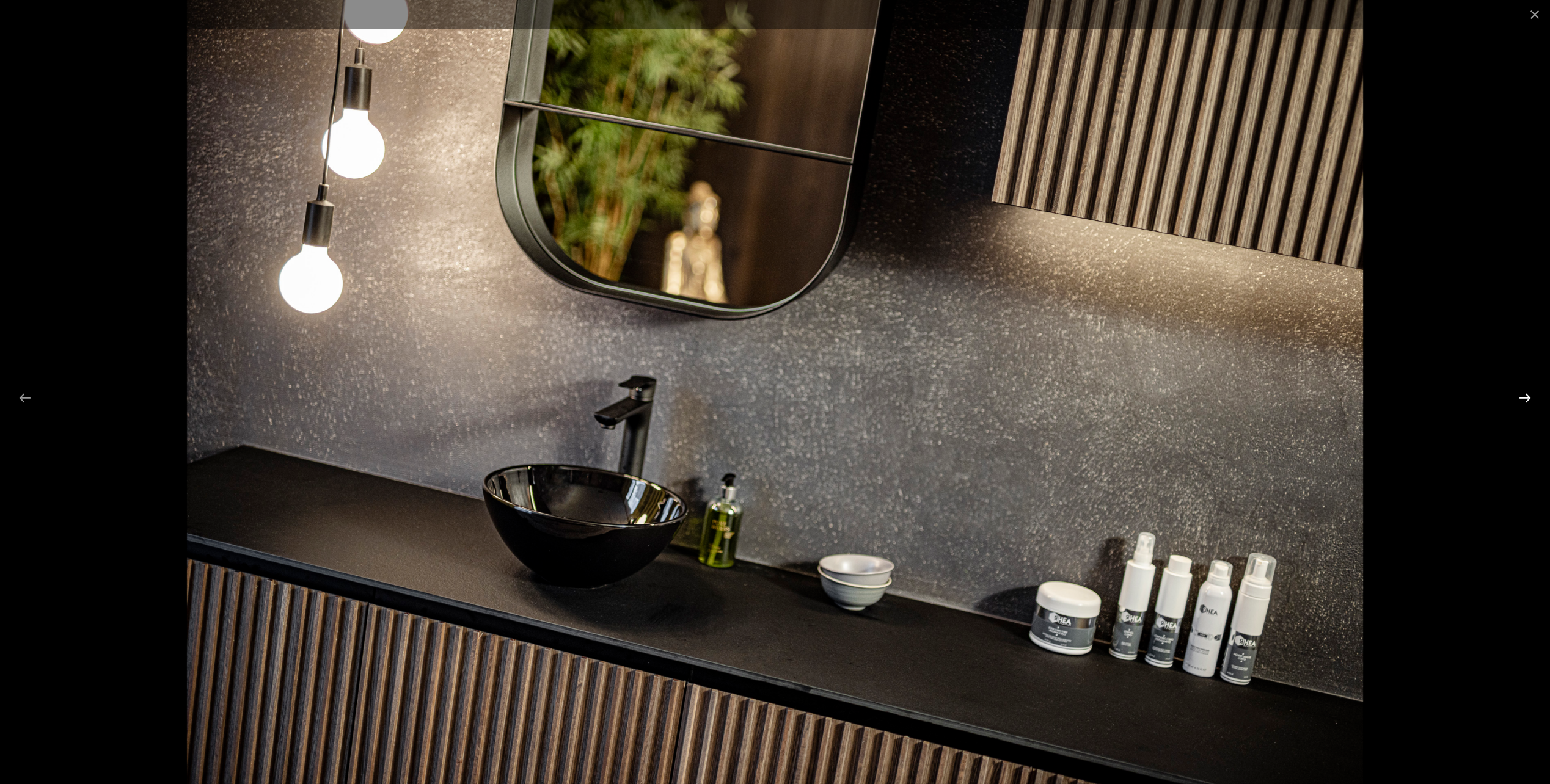
click at [1517, 399] on button "Next slide" at bounding box center [1525, 397] width 26 height 24
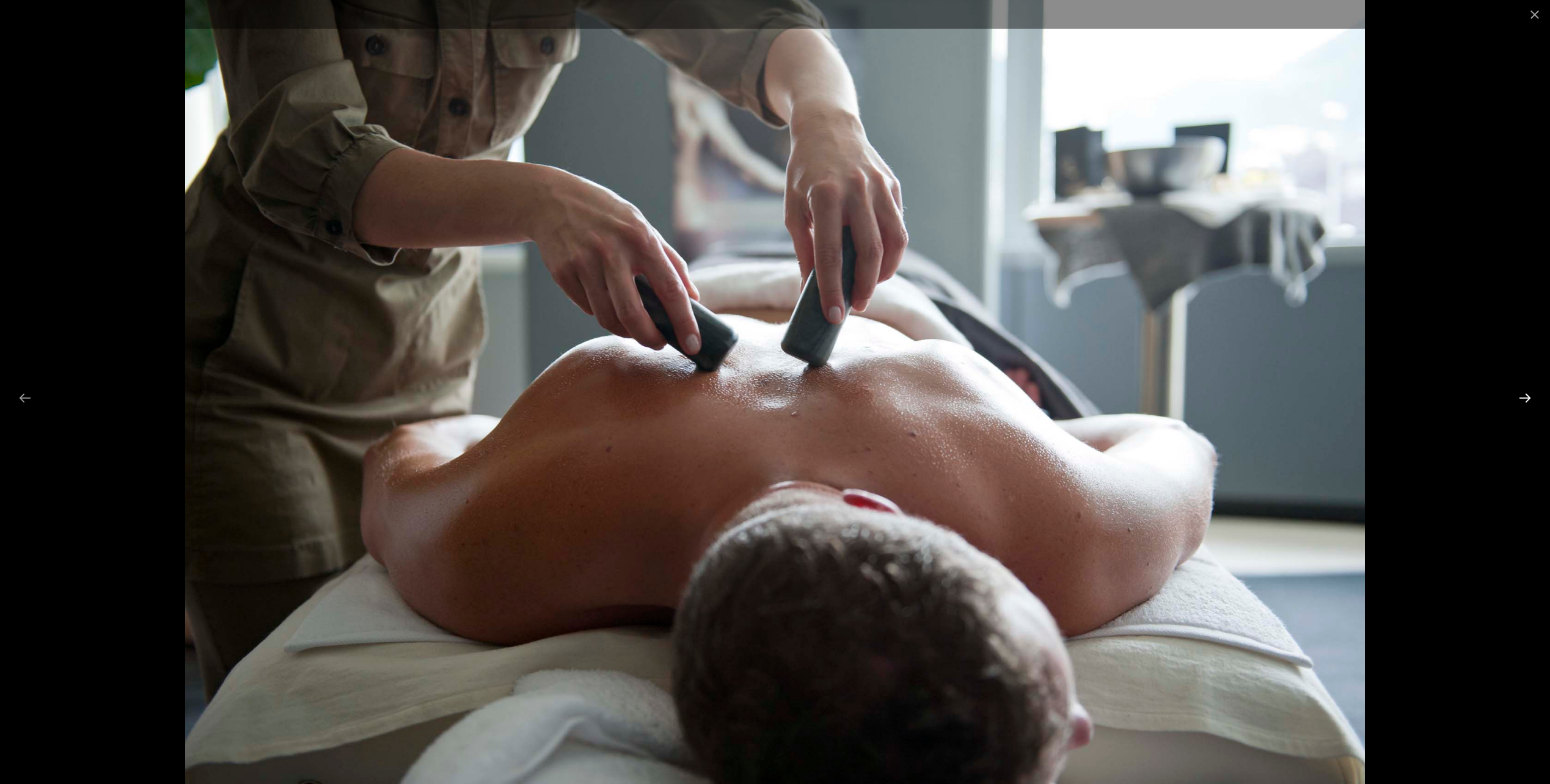
click at [1517, 399] on button "Next slide" at bounding box center [1525, 397] width 26 height 24
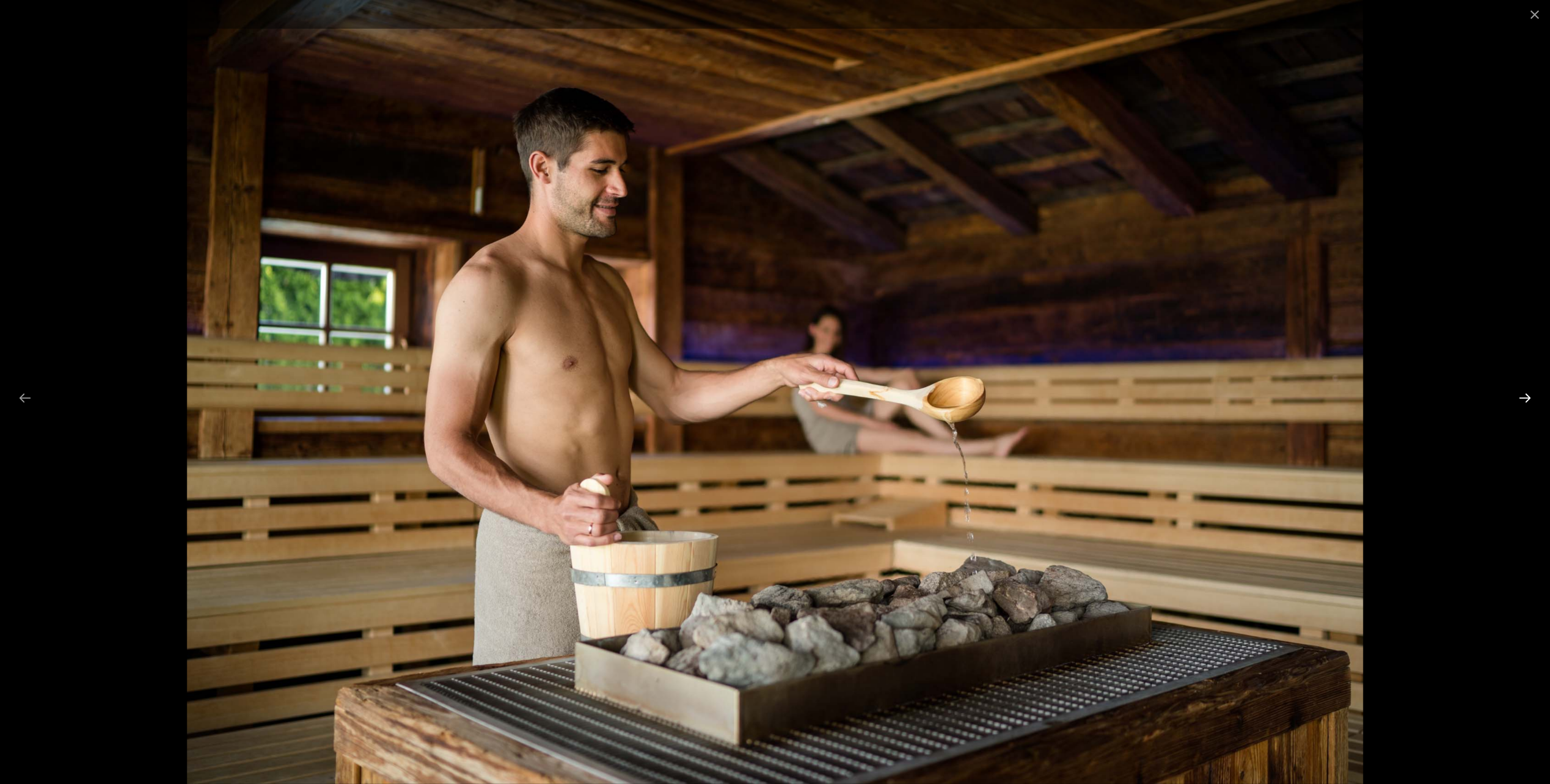
click at [1517, 399] on button "Next slide" at bounding box center [1525, 397] width 26 height 24
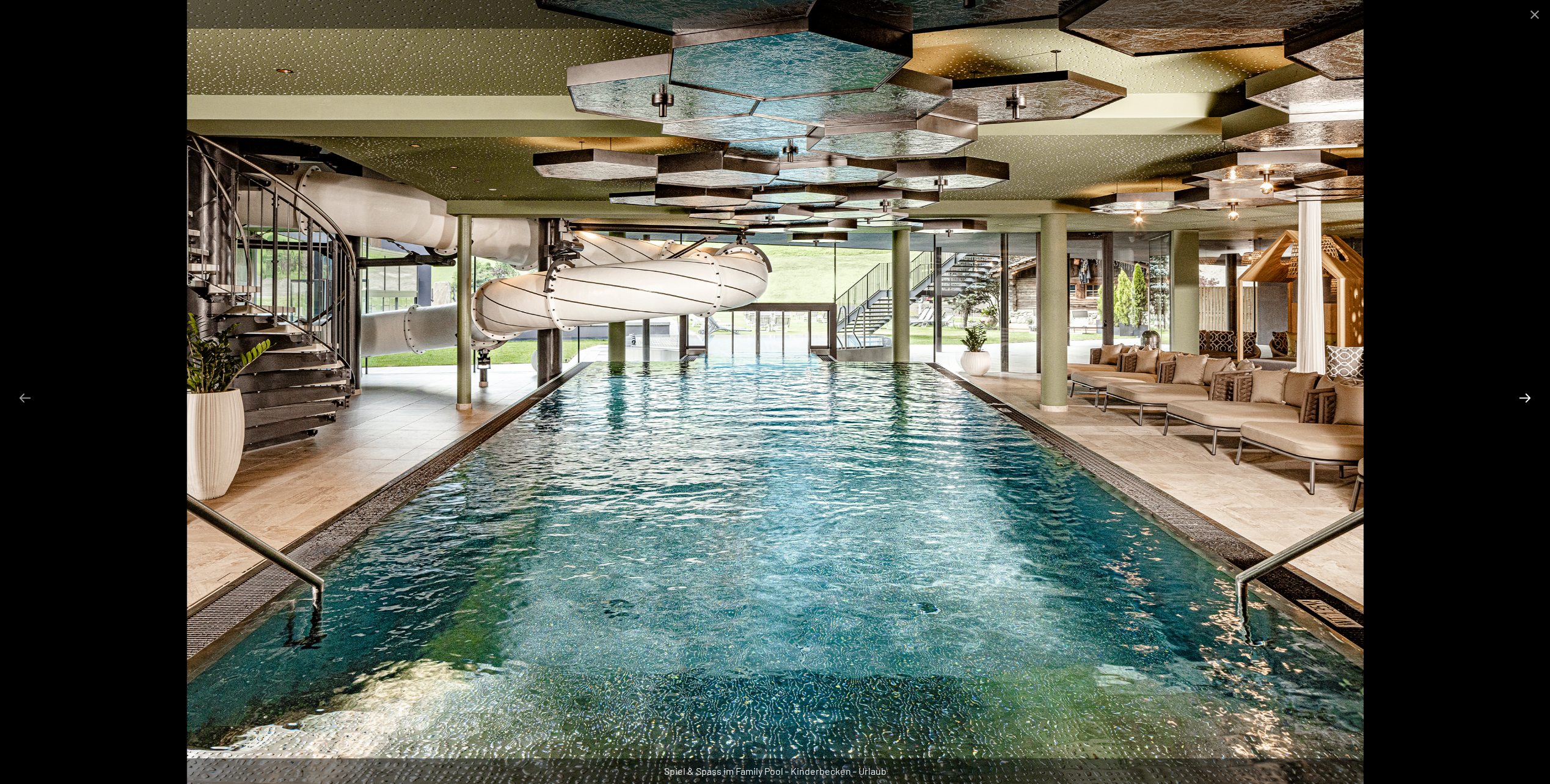
click at [1517, 399] on button "Next slide" at bounding box center [1525, 397] width 26 height 24
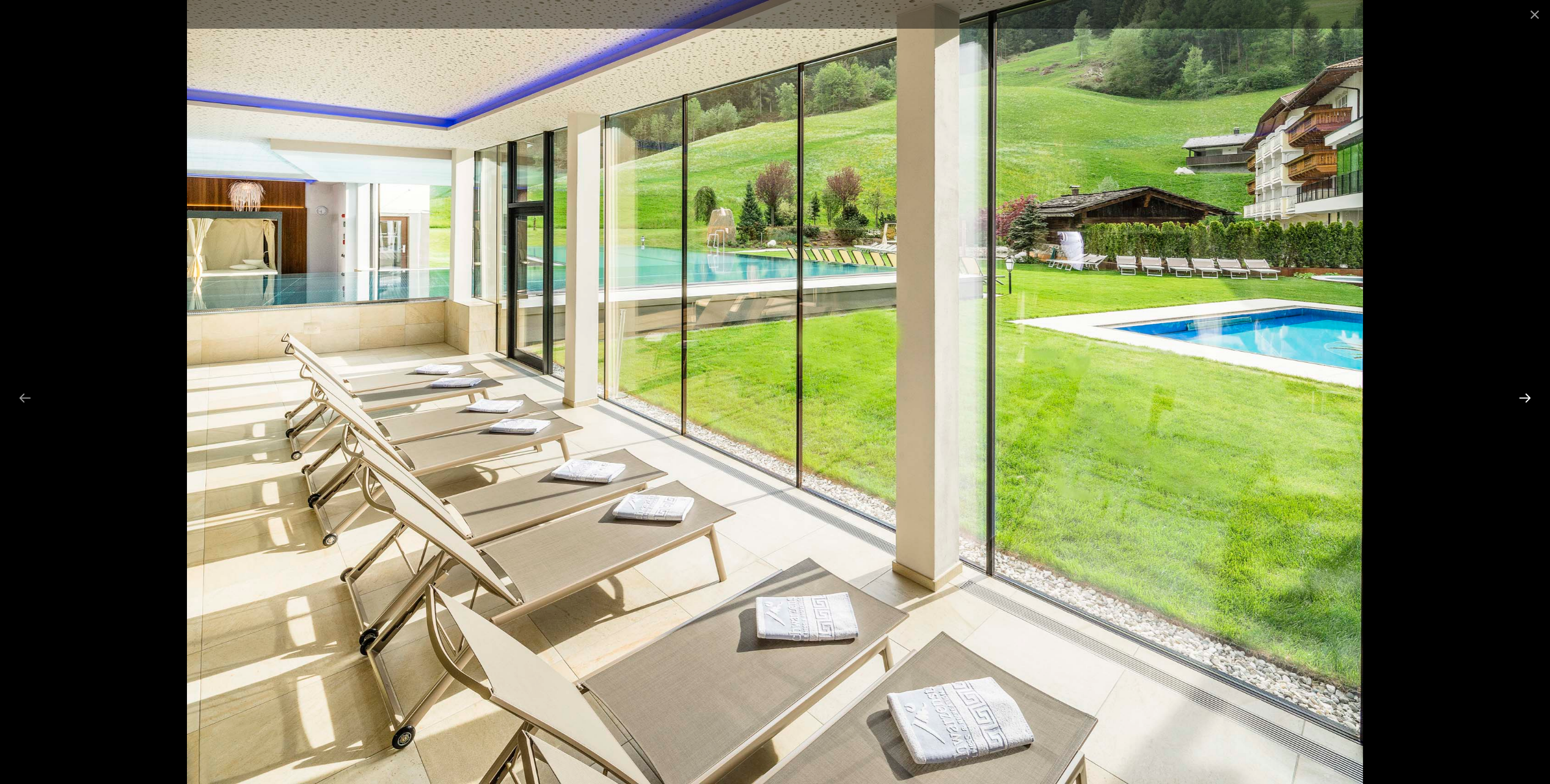
click at [1517, 399] on button "Next slide" at bounding box center [1525, 397] width 26 height 24
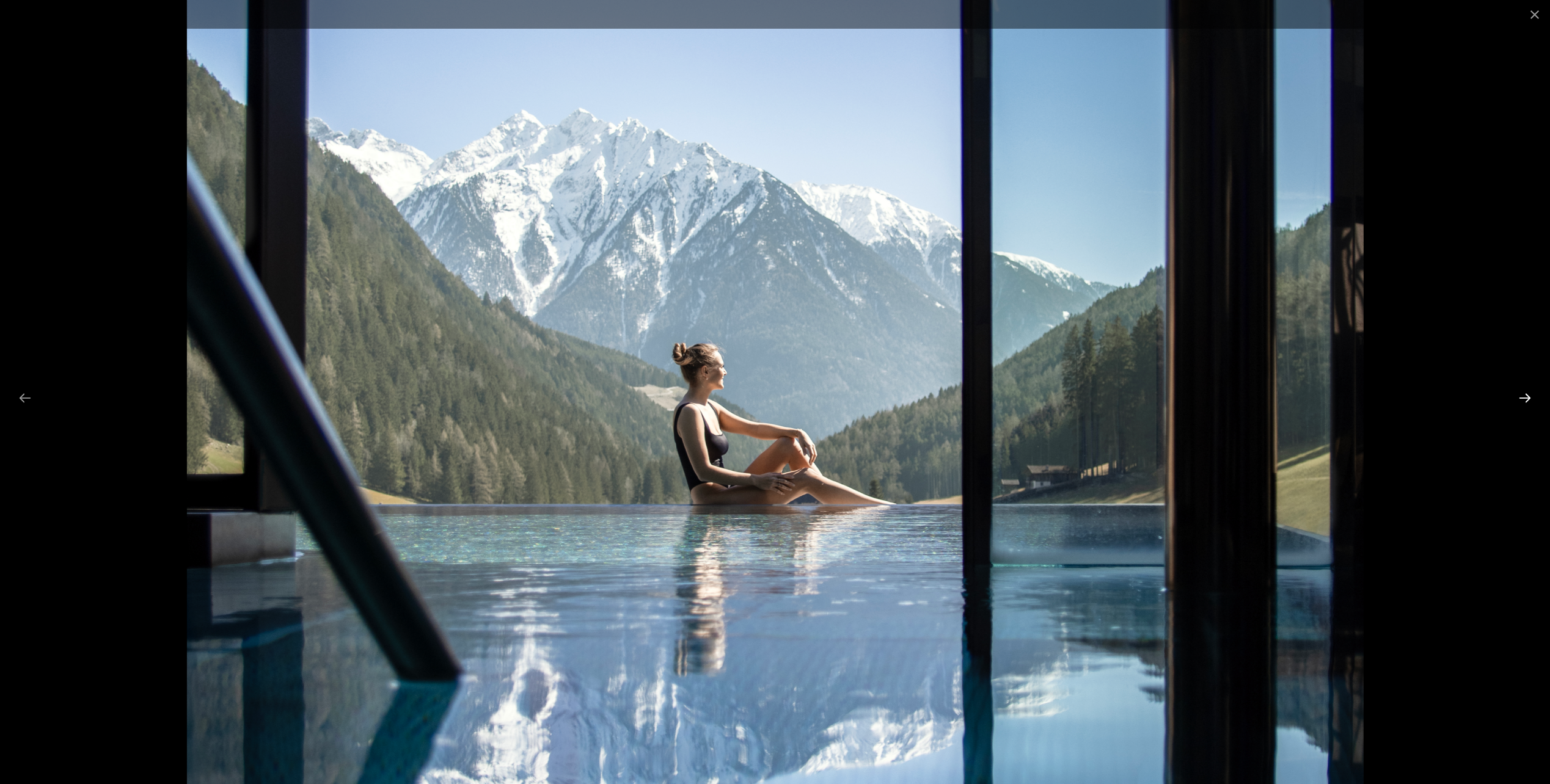
click at [1517, 399] on button "Next slide" at bounding box center [1525, 397] width 26 height 24
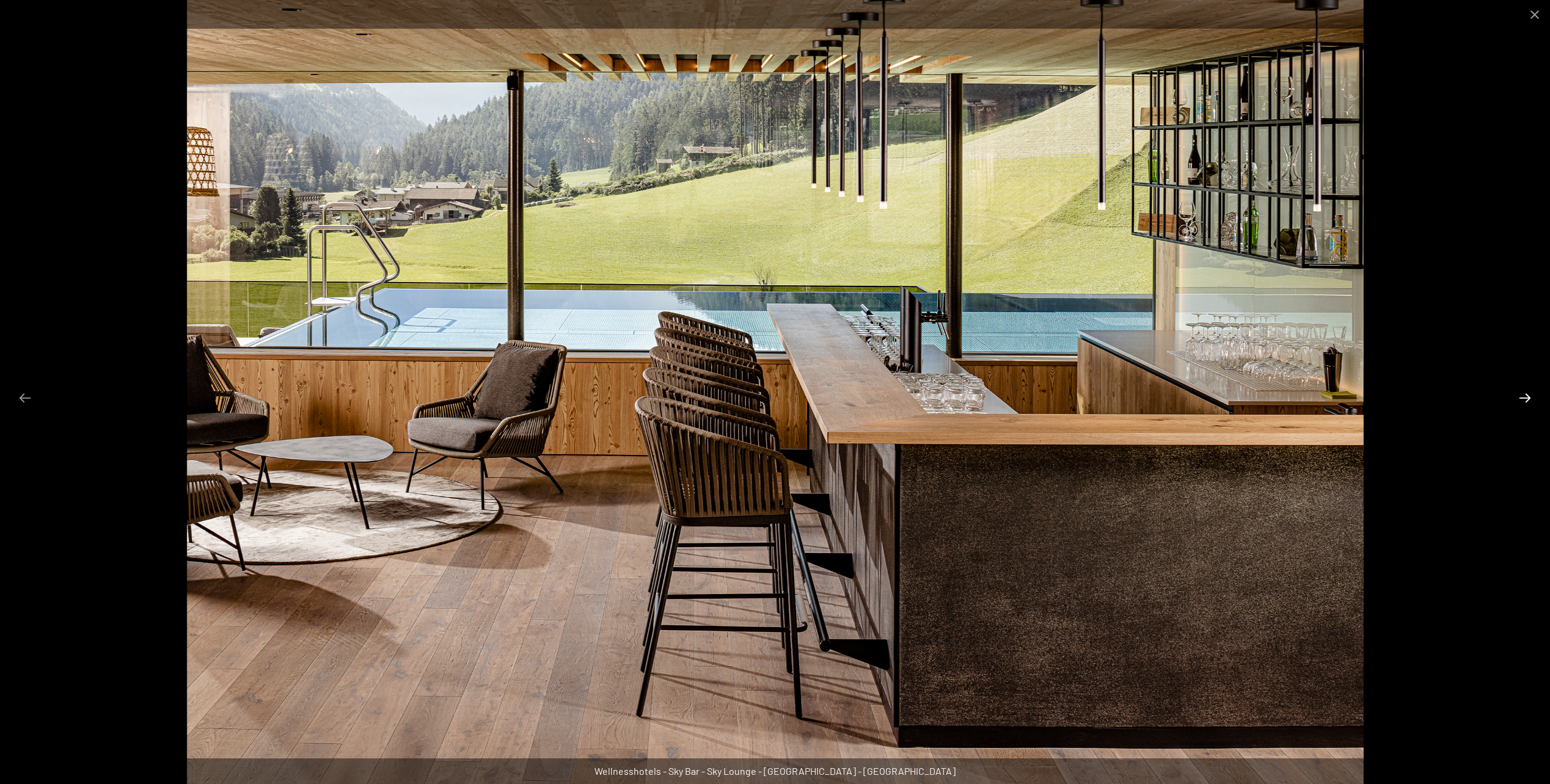
click at [1517, 399] on button "Next slide" at bounding box center [1525, 397] width 26 height 24
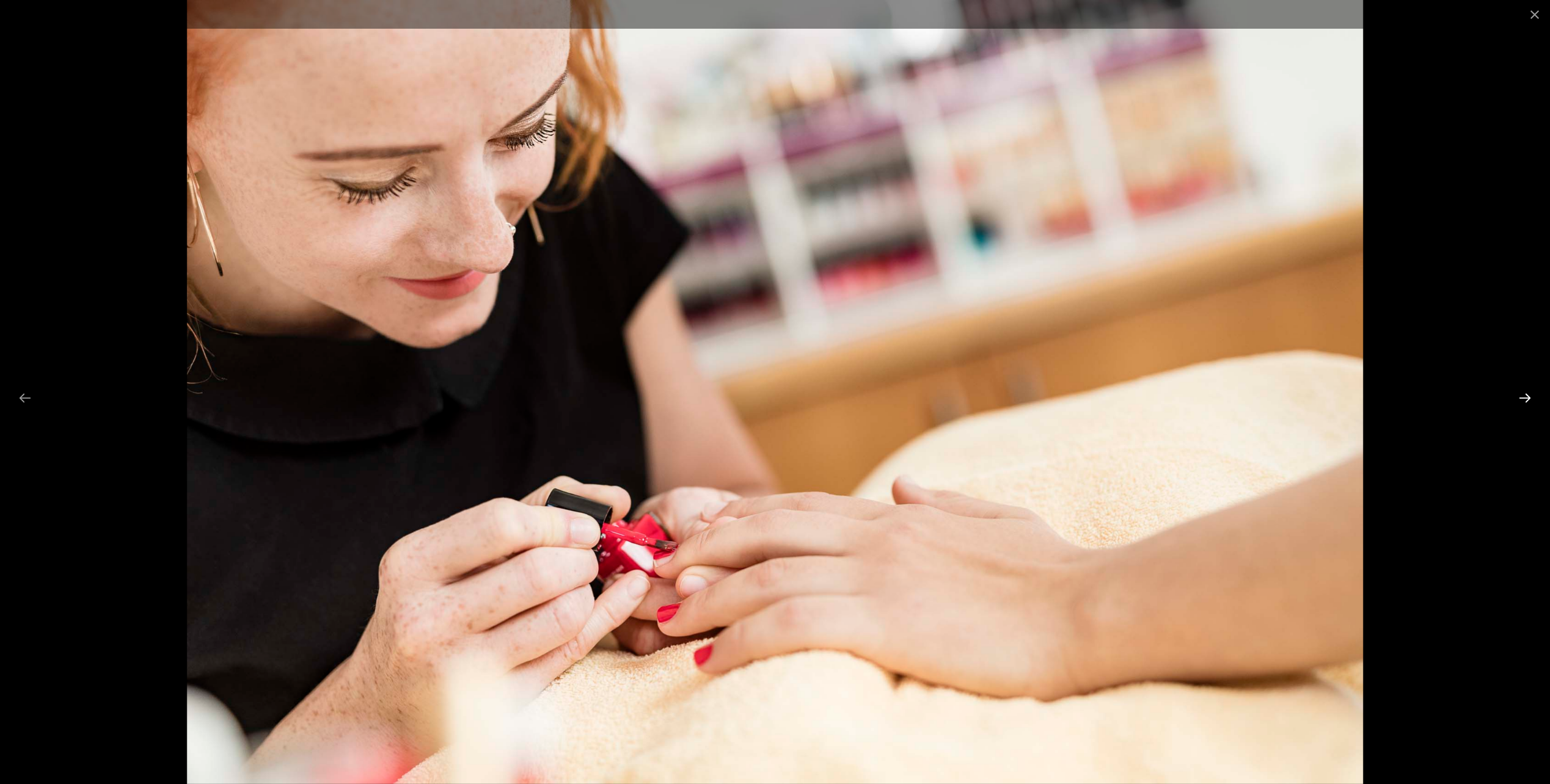
click at [1517, 399] on button "Next slide" at bounding box center [1525, 397] width 26 height 24
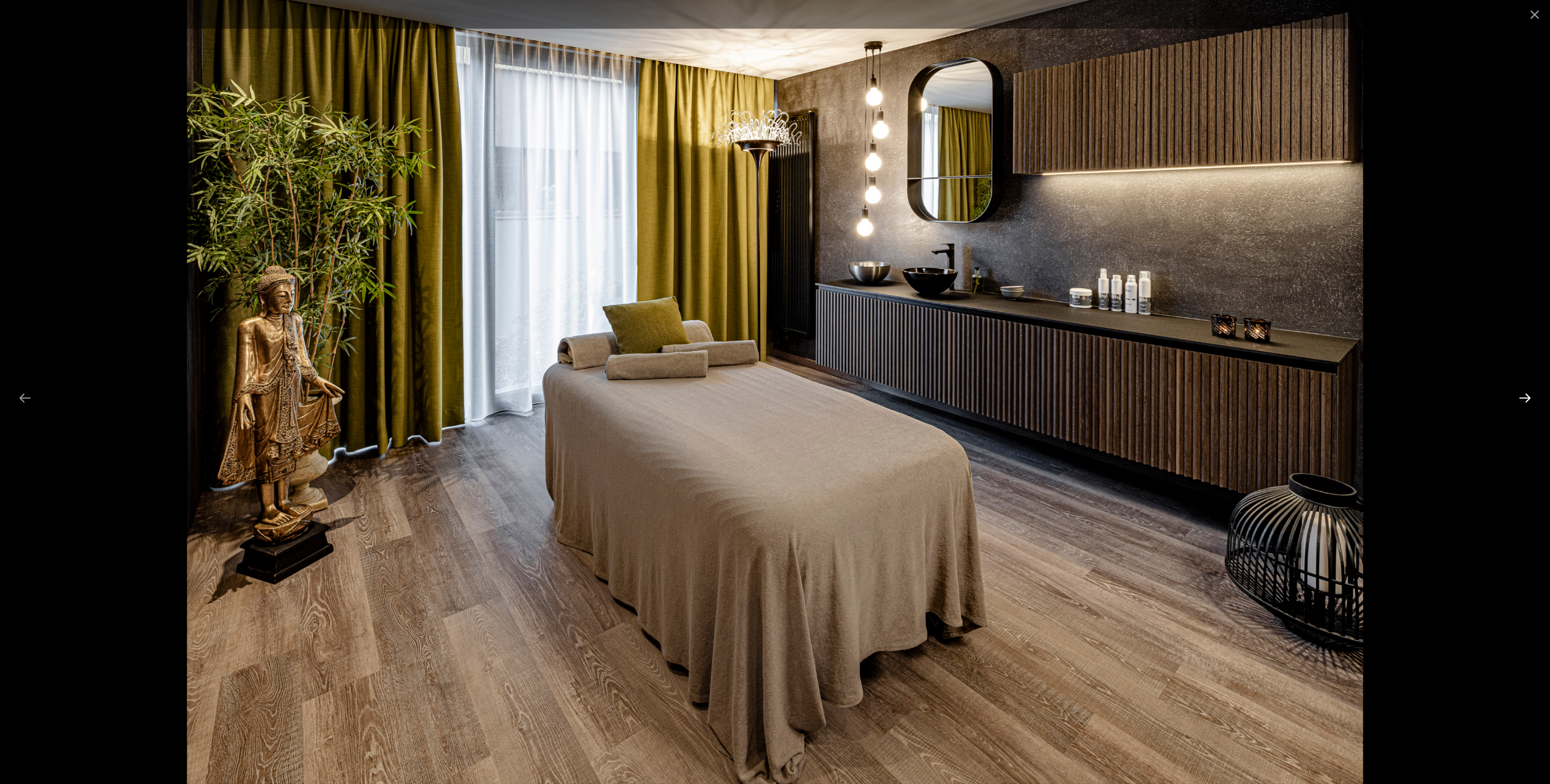
click at [1517, 399] on button "Next slide" at bounding box center [1525, 397] width 26 height 24
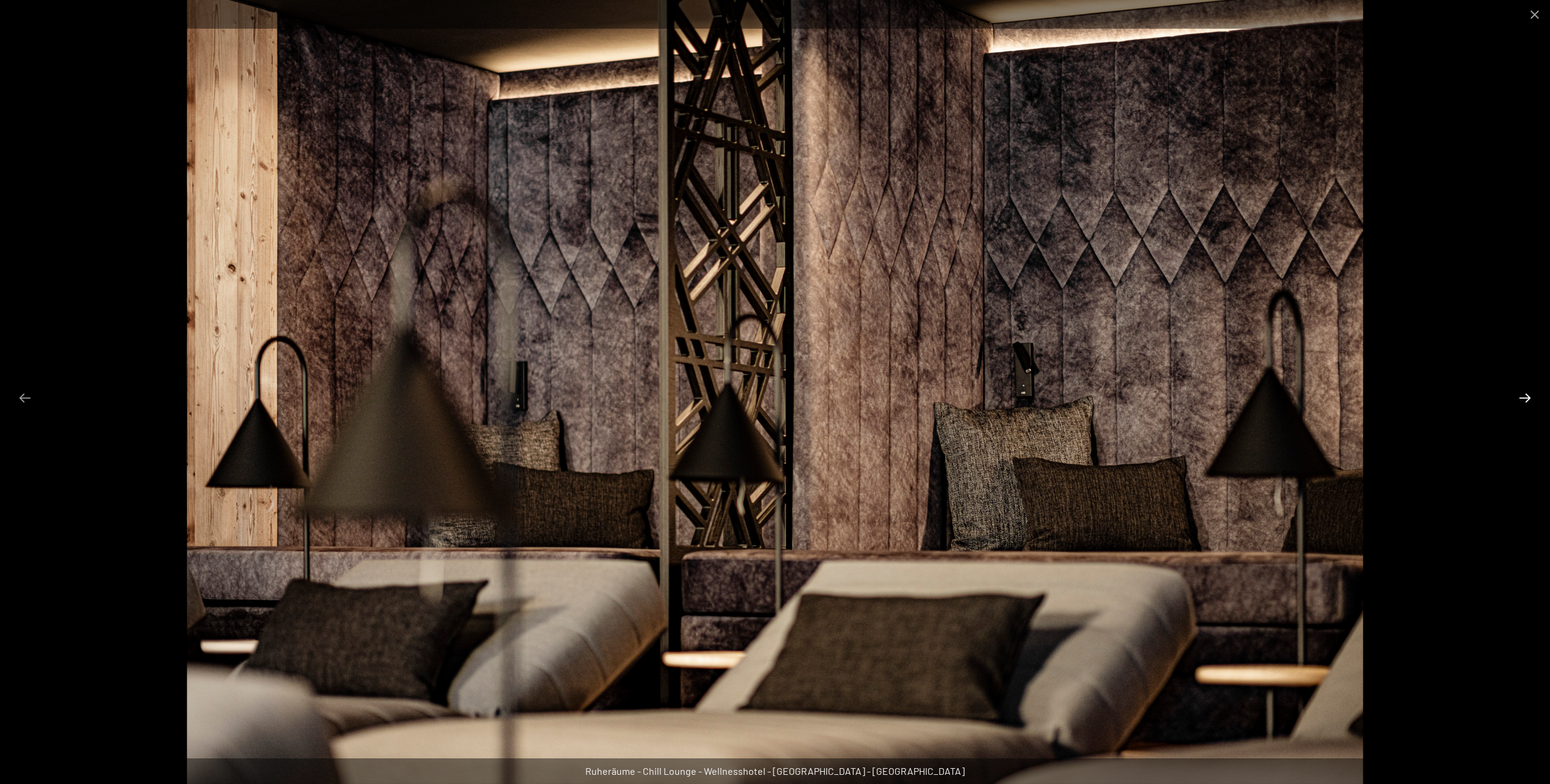
click at [1517, 399] on button "Next slide" at bounding box center [1525, 397] width 26 height 24
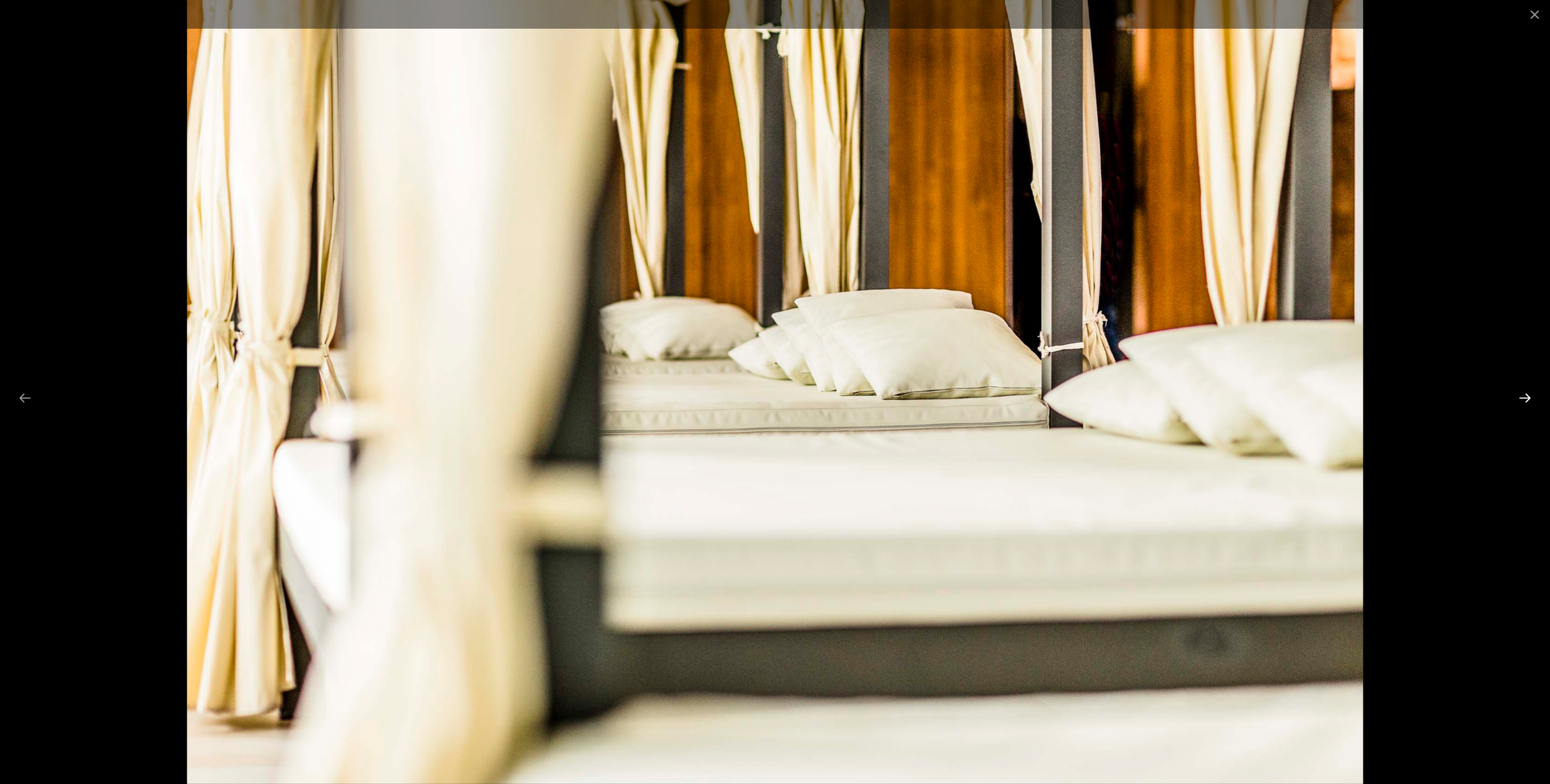
click at [1517, 399] on button "Next slide" at bounding box center [1525, 397] width 26 height 24
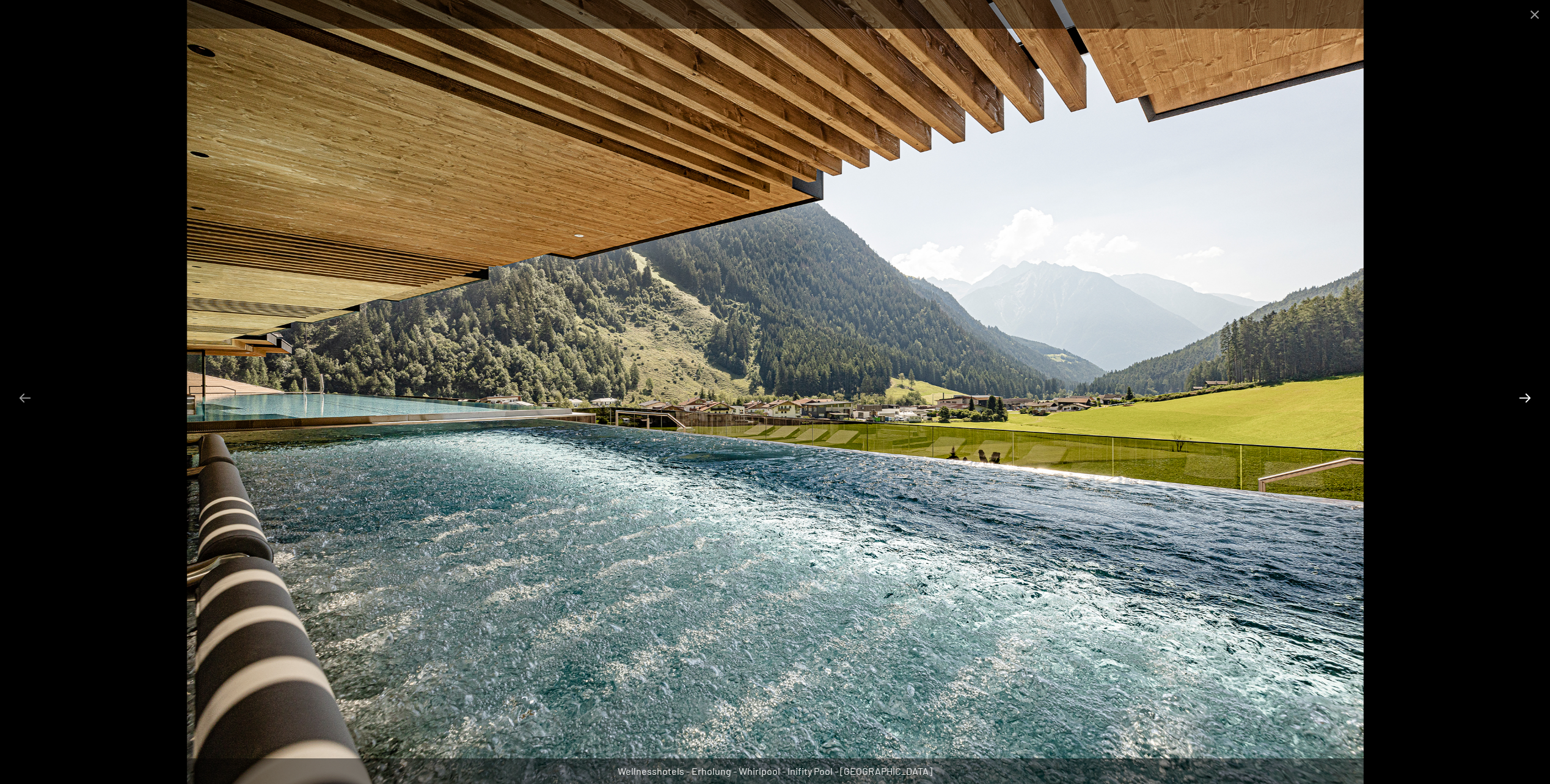
click at [1517, 399] on button "Next slide" at bounding box center [1525, 397] width 26 height 24
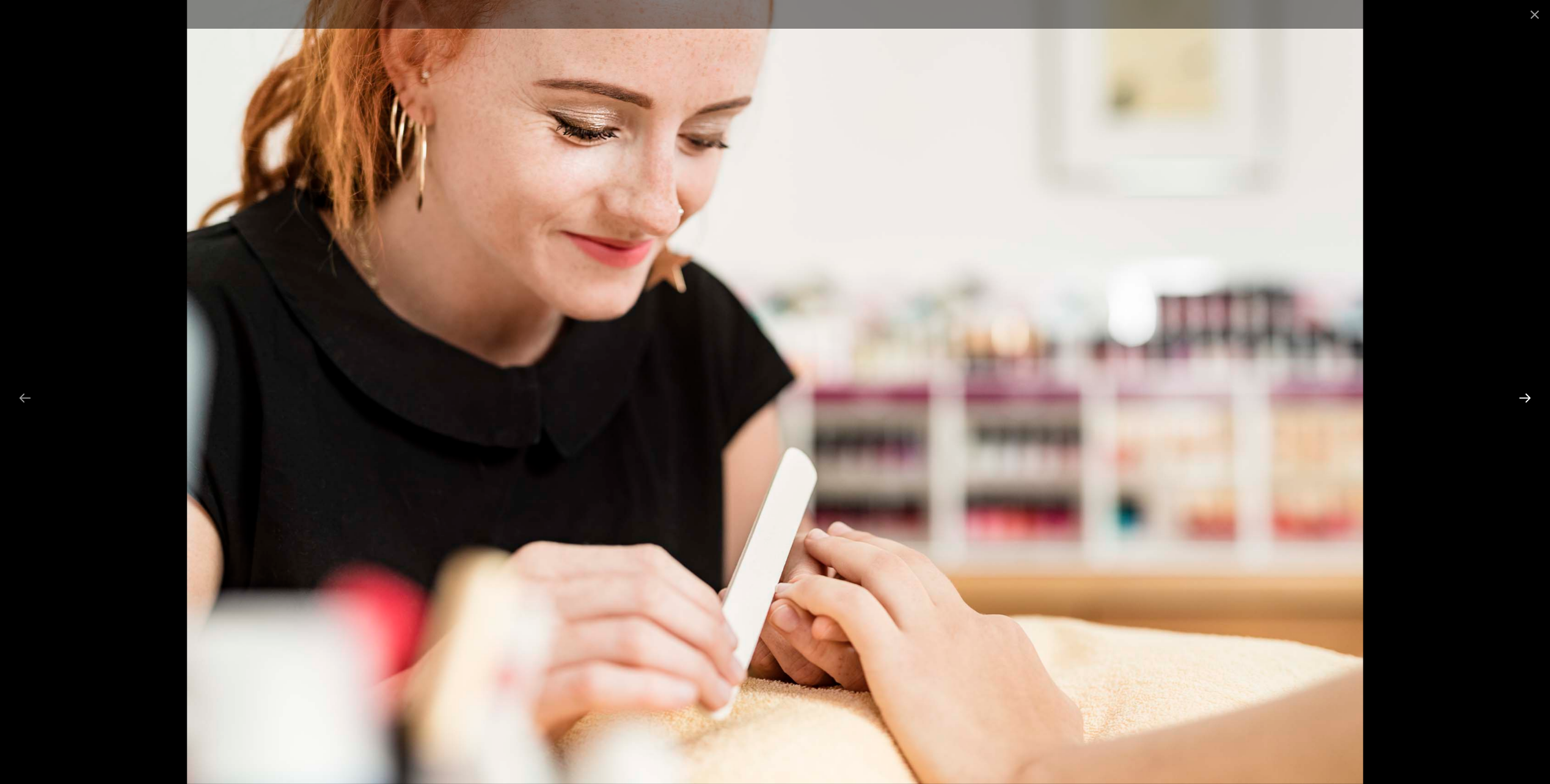
click at [1517, 399] on button "Next slide" at bounding box center [1525, 397] width 26 height 24
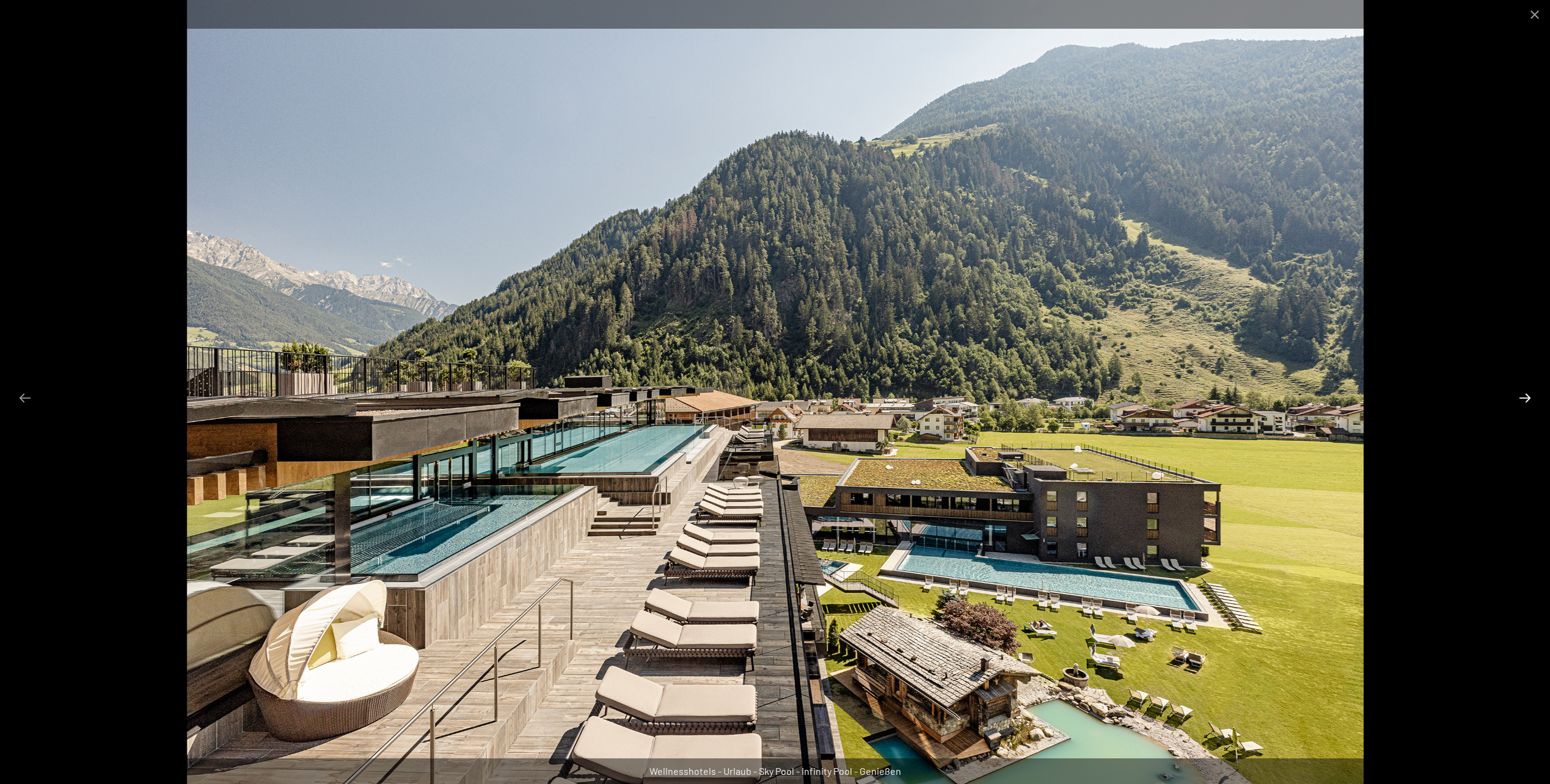
click at [1517, 399] on button "Next slide" at bounding box center [1525, 397] width 26 height 24
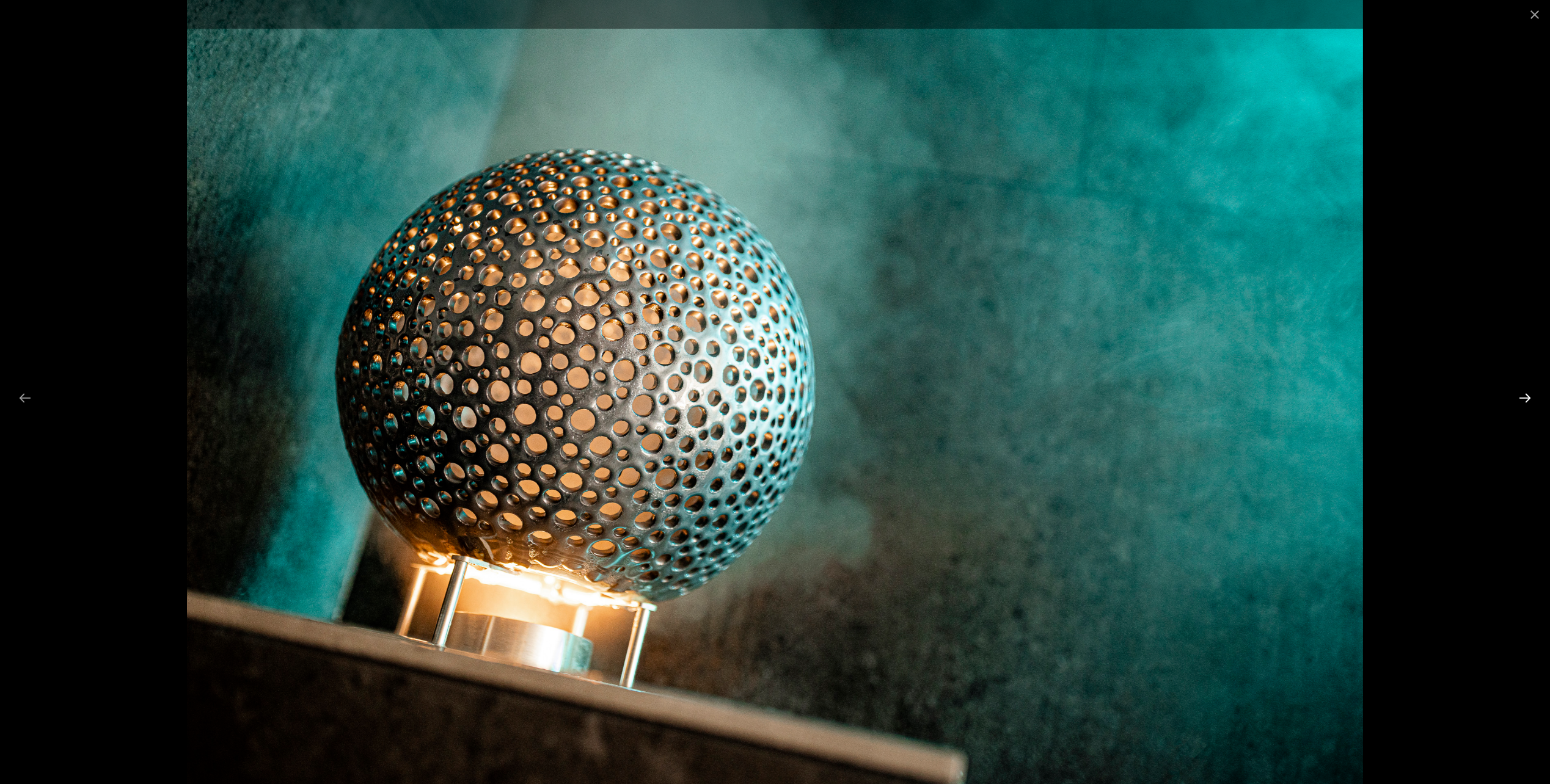
click at [1517, 399] on button "Next slide" at bounding box center [1525, 397] width 26 height 24
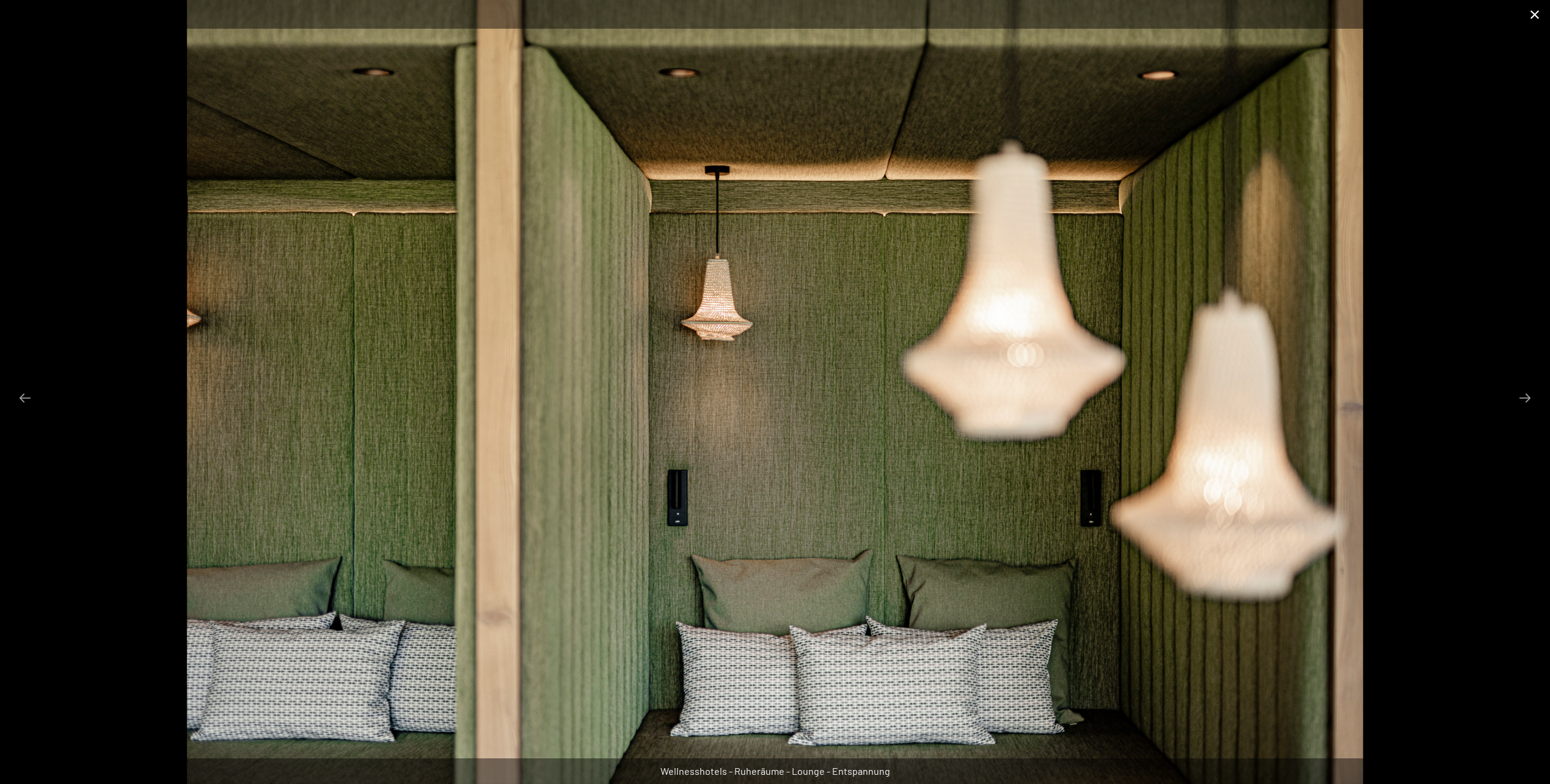
click at [1537, 14] on button "Close gallery" at bounding box center [1534, 14] width 30 height 28
